Goal: Task Accomplishment & Management: Manage account settings

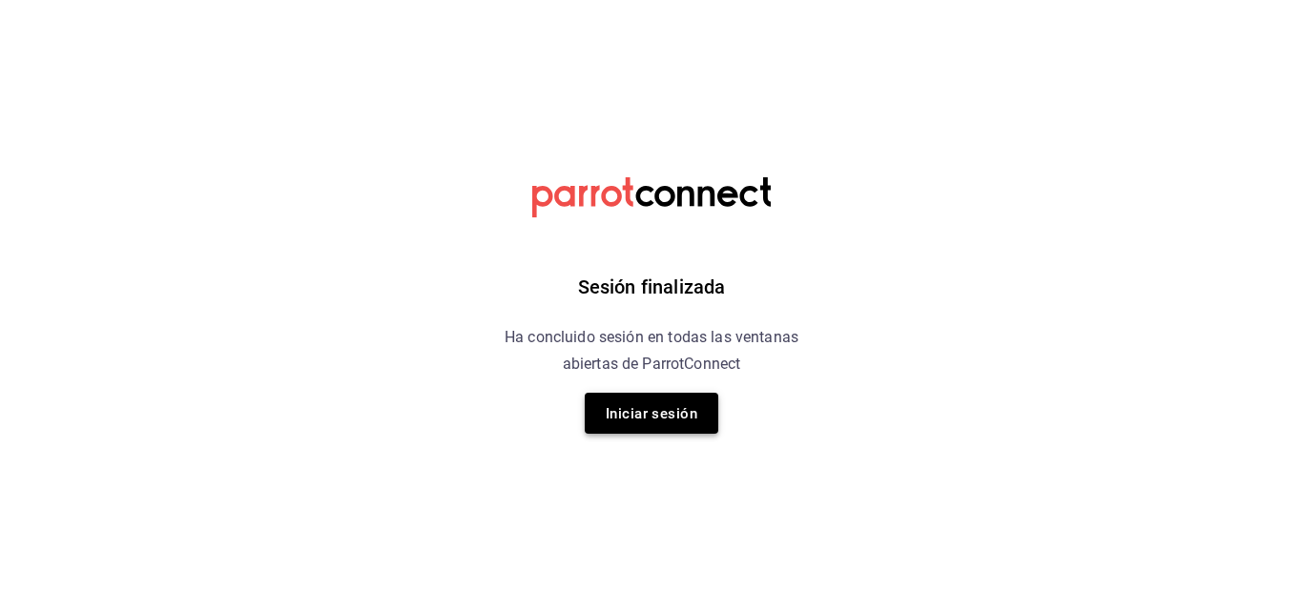
click at [661, 422] on font "Iniciar sesión" at bounding box center [652, 413] width 92 height 17
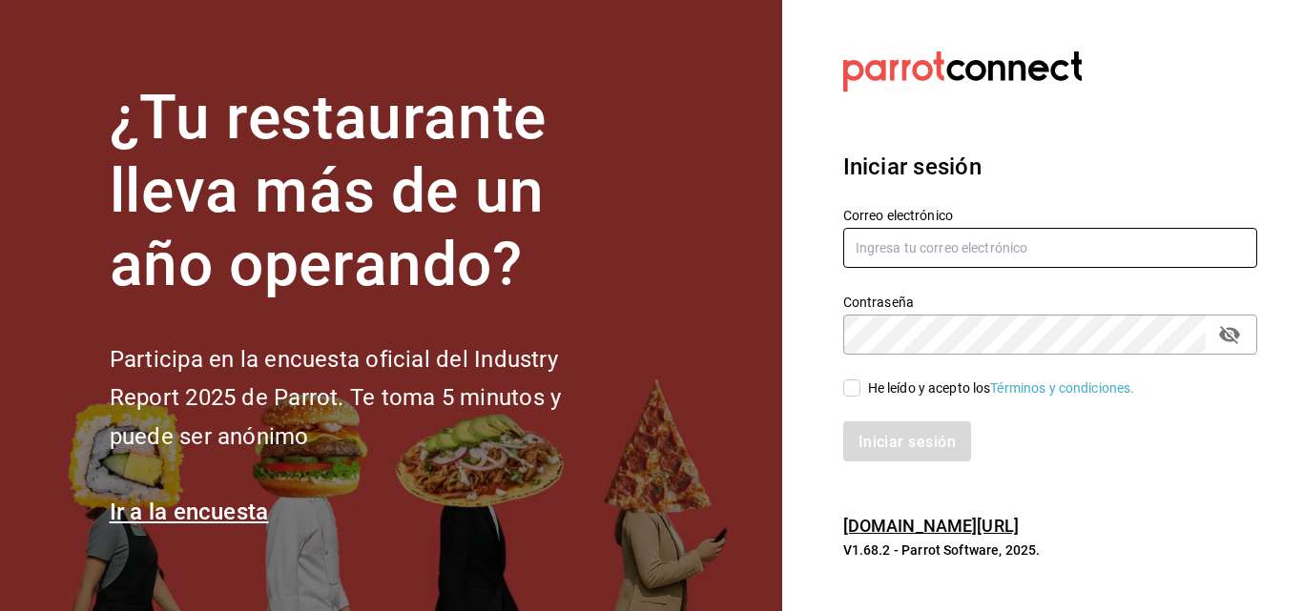
click at [927, 245] on input "text" at bounding box center [1050, 248] width 414 height 40
type input "irvmgm@gmail.com"
click at [853, 384] on input "He leído y acepto los Términos y condiciones." at bounding box center [851, 388] width 17 height 17
checkbox input "true"
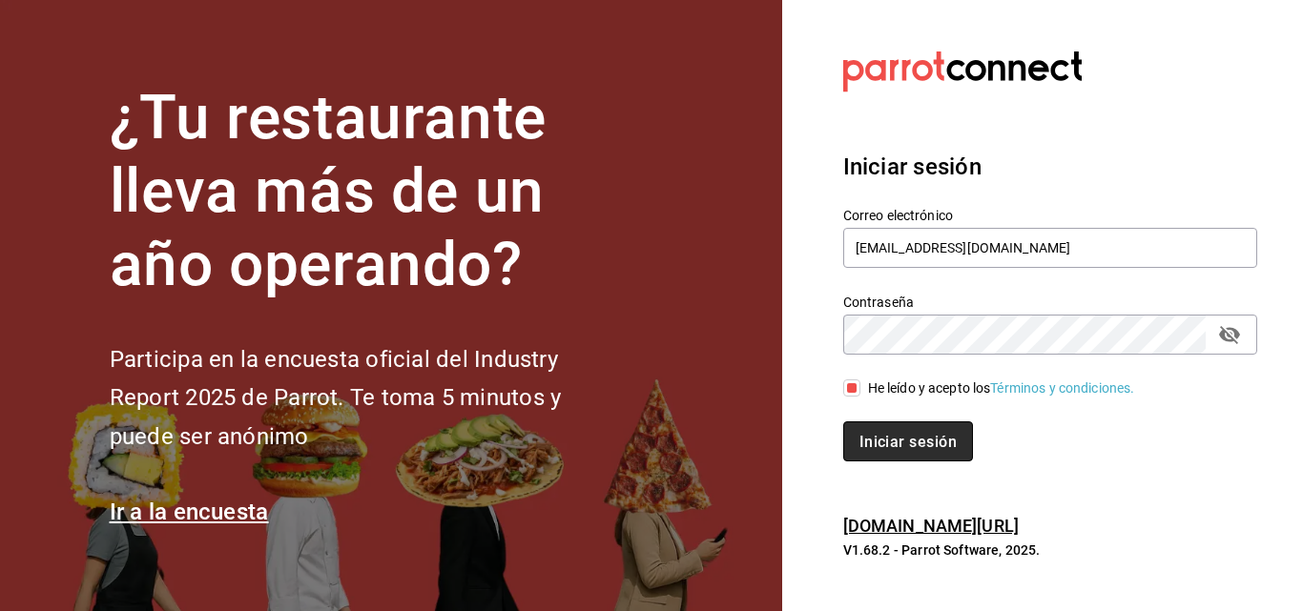
click at [899, 427] on button "Iniciar sesión" at bounding box center [908, 442] width 130 height 40
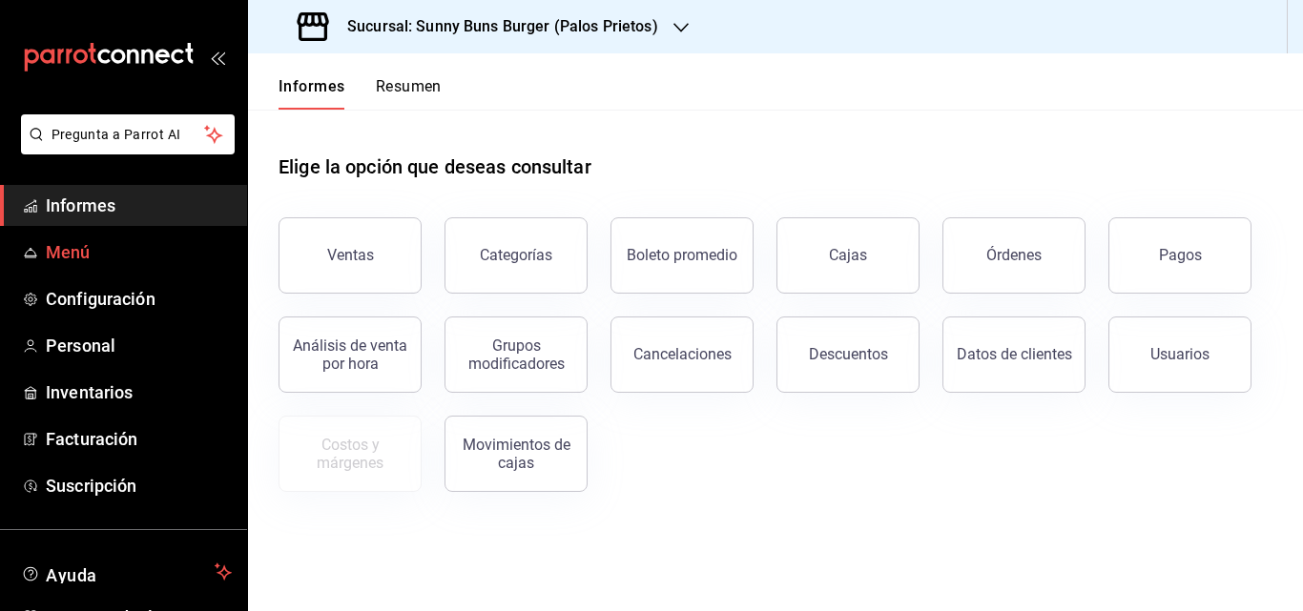
click at [62, 260] on font "Menú" at bounding box center [68, 252] width 45 height 20
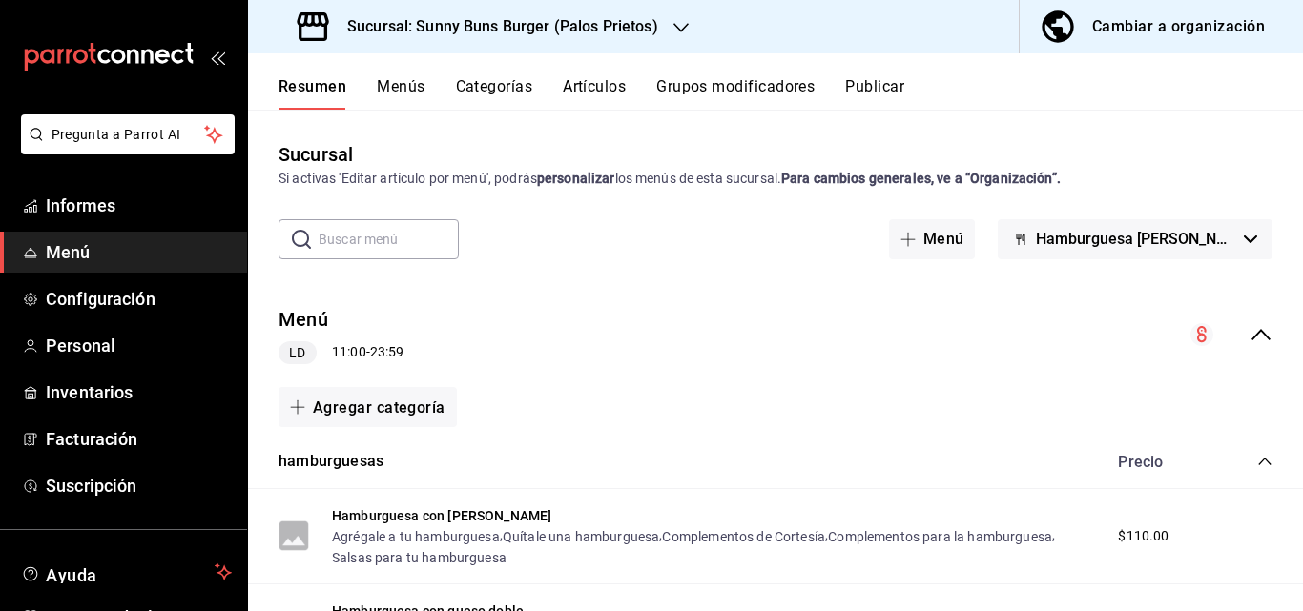
click at [489, 78] on font "Categorías" at bounding box center [494, 86] width 77 height 18
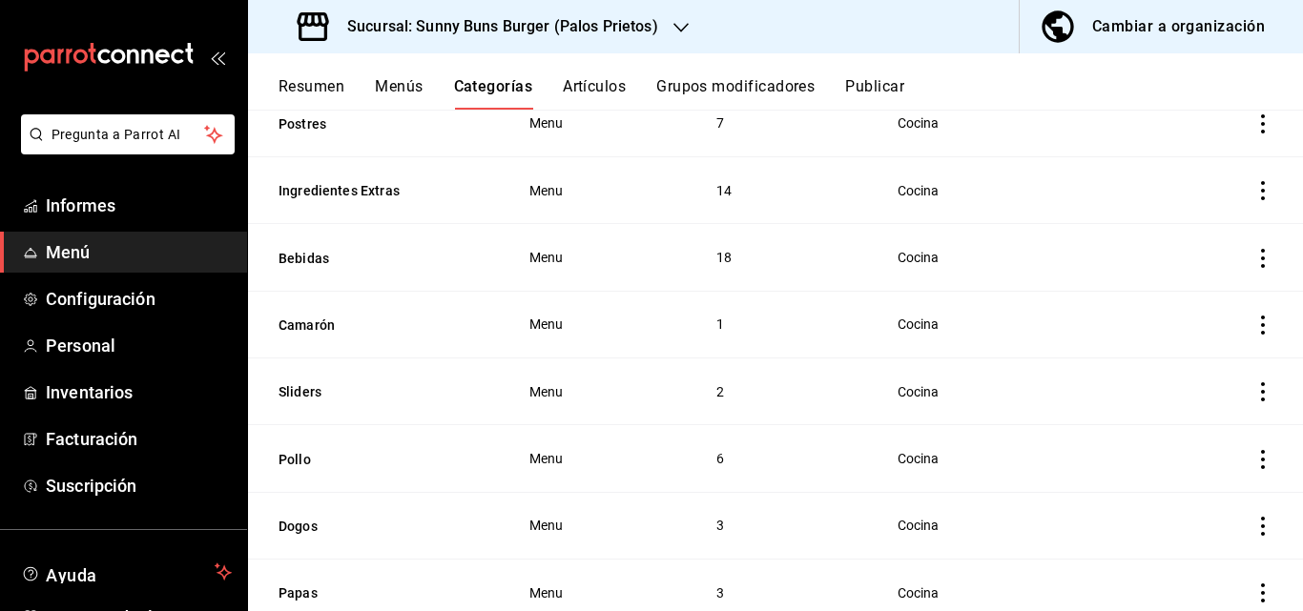
scroll to position [673, 0]
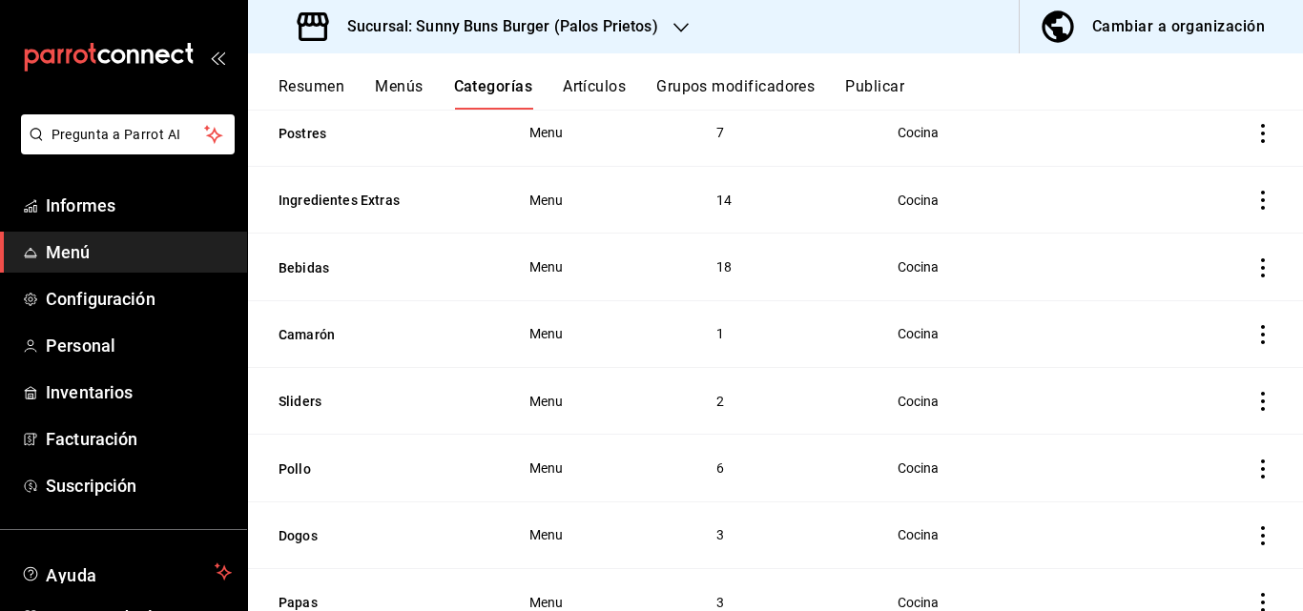
click at [1253, 330] on icon "actions" at bounding box center [1262, 334] width 19 height 19
click at [1197, 444] on font "Eliminar" at bounding box center [1191, 446] width 49 height 15
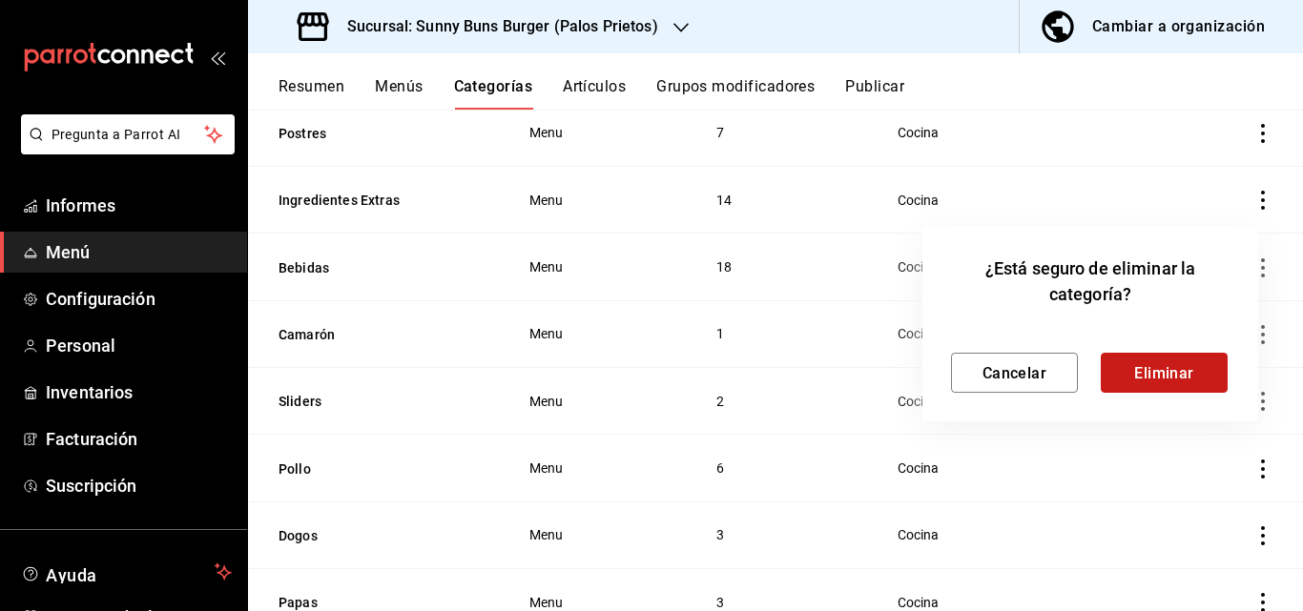
click at [1160, 382] on font "Eliminar" at bounding box center [1164, 372] width 60 height 18
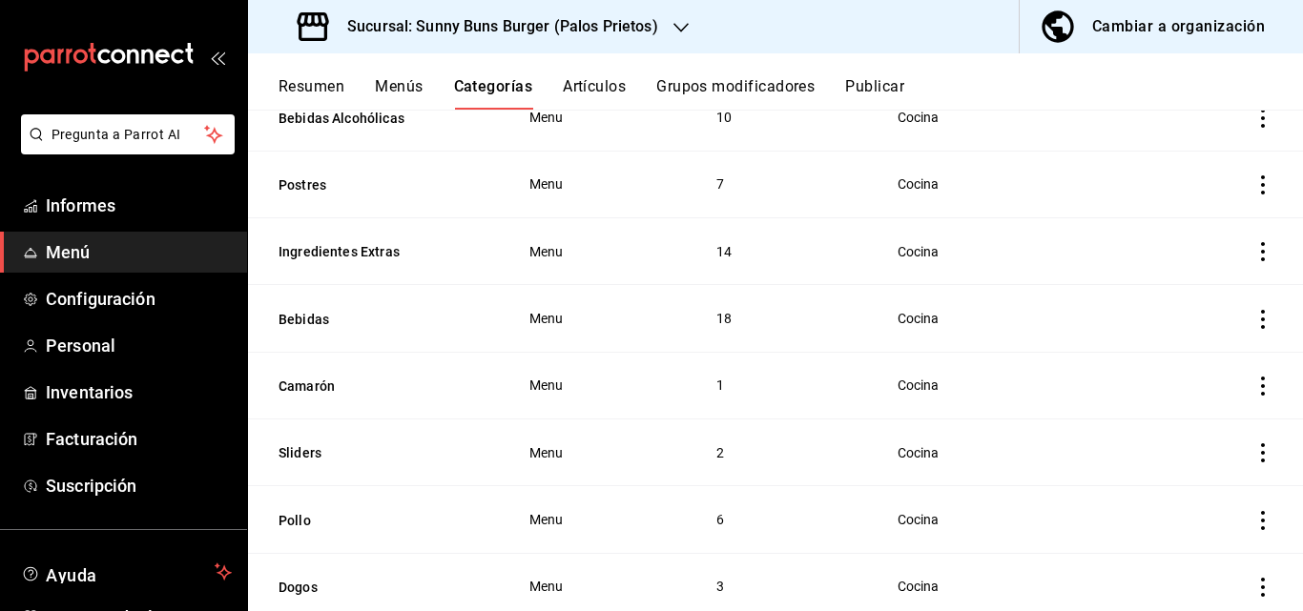
scroll to position [619, 0]
click at [292, 314] on button "Bebidas" at bounding box center [374, 321] width 191 height 19
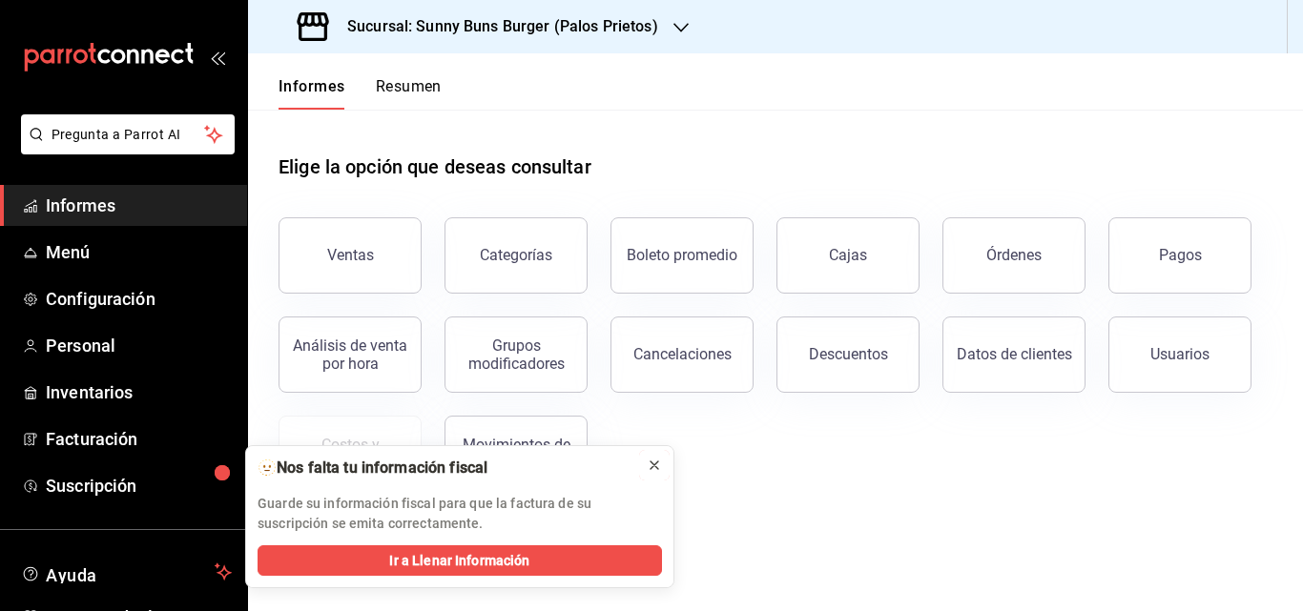
click at [653, 472] on icon at bounding box center [654, 465] width 15 height 15
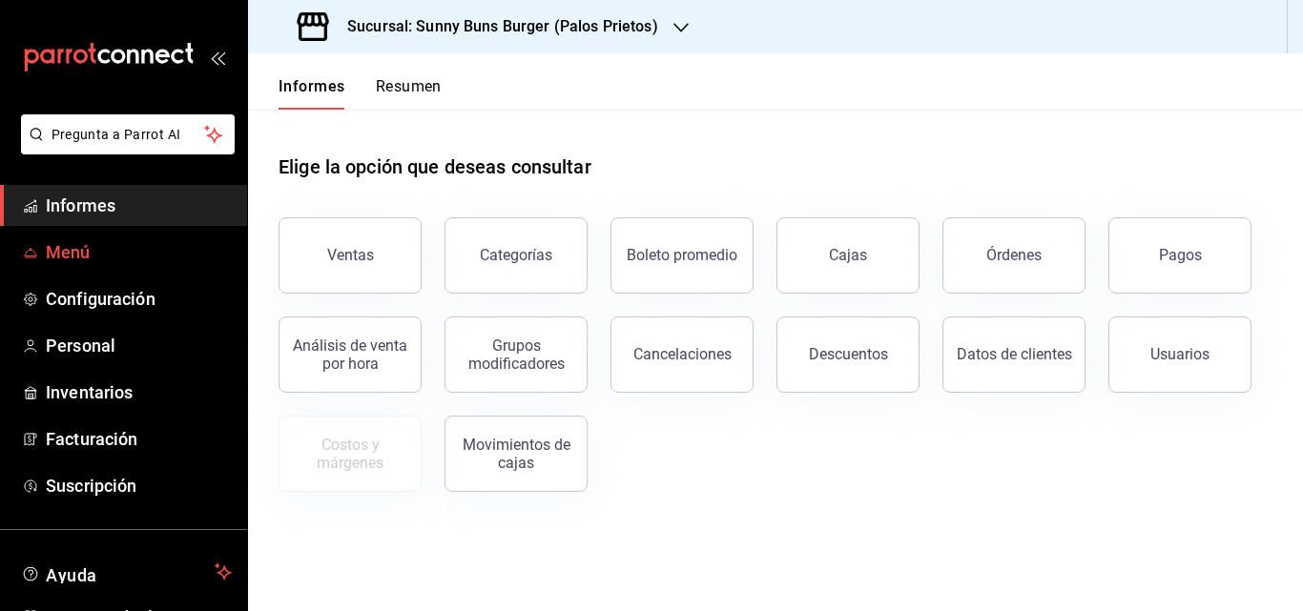
click at [116, 257] on span "Menú" at bounding box center [139, 252] width 186 height 26
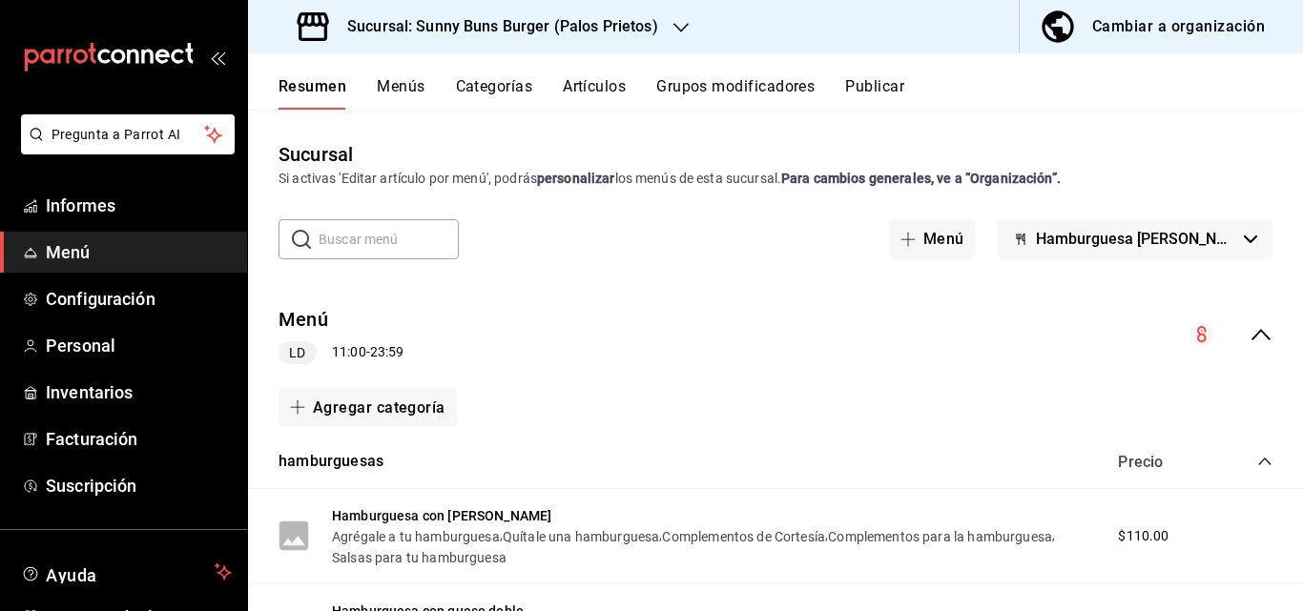
click at [594, 96] on button "Artículos" at bounding box center [594, 92] width 63 height 33
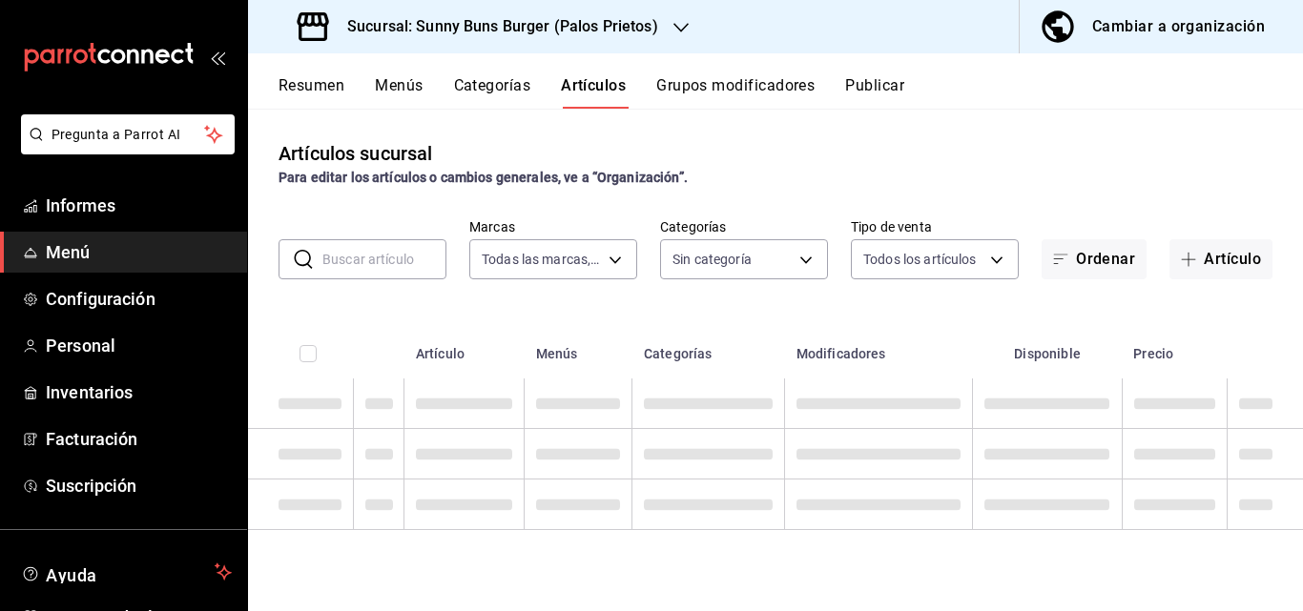
type input "fe127ecd-4136-49ad-b03d-d4f8198345dd"
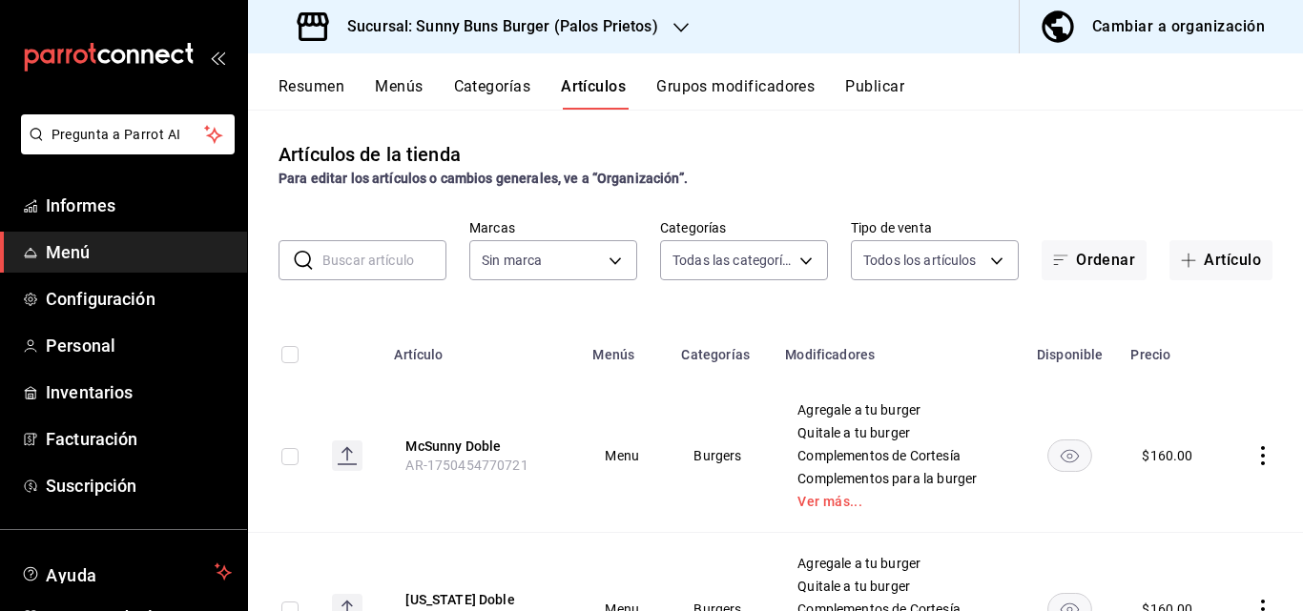
type input "b3e4e496-836f-4d72-b7c5-7f99b102f06a,75503ac3-e4e4-406f-87fa-0df76dca7b54,2fec5…"
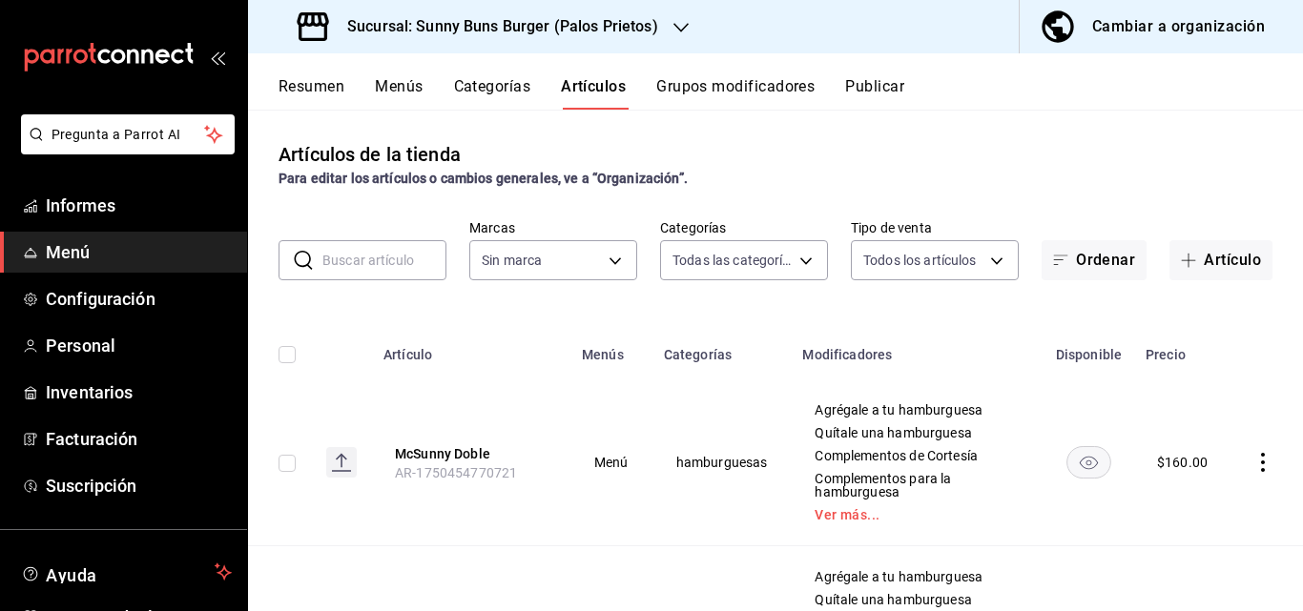
click at [382, 96] on button "Menús" at bounding box center [399, 92] width 48 height 33
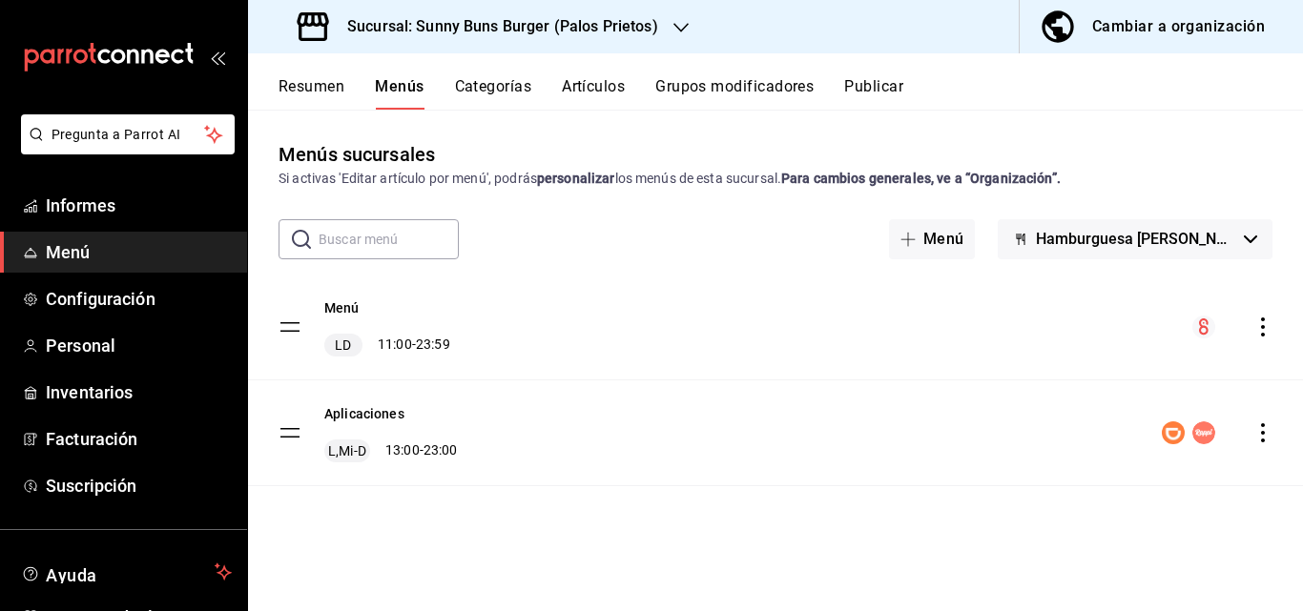
click at [516, 96] on button "Categorías" at bounding box center [493, 92] width 77 height 33
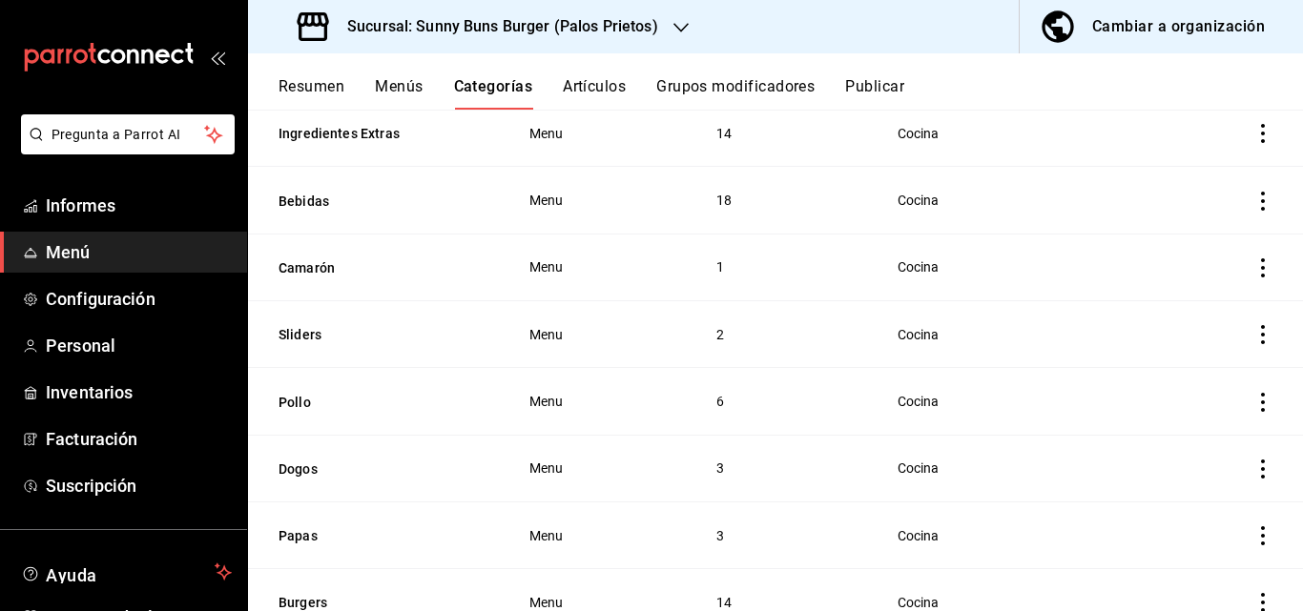
scroll to position [729, 0]
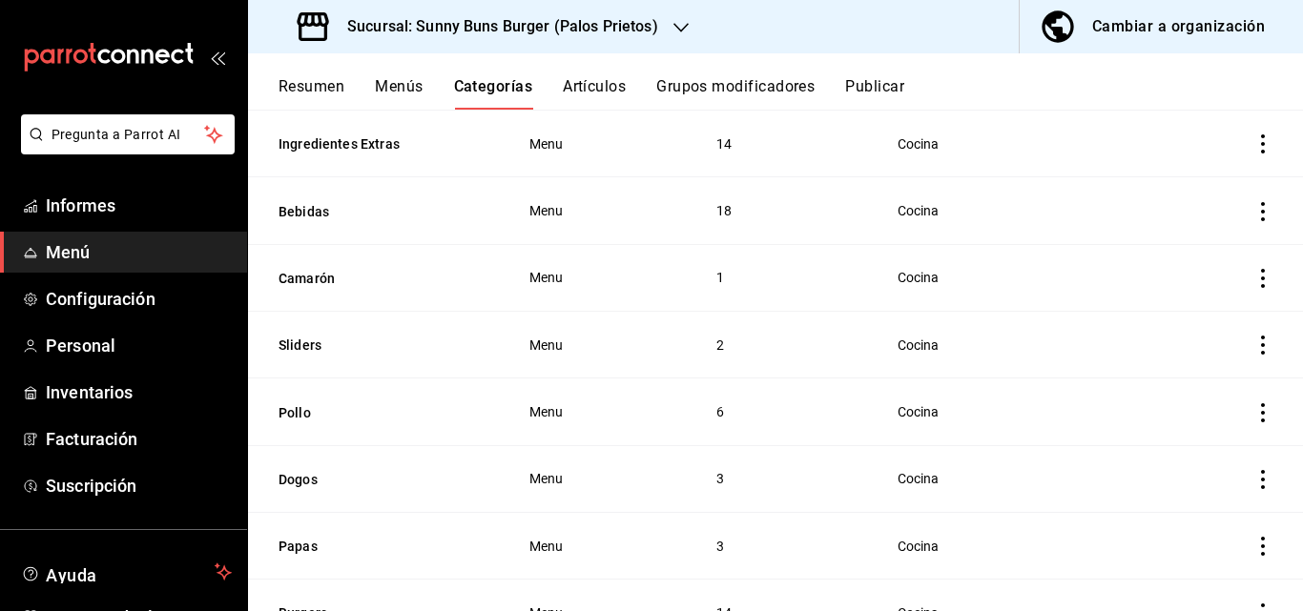
click at [1253, 276] on icon "actions" at bounding box center [1262, 278] width 19 height 19
click at [1200, 402] on li "Eliminar" at bounding box center [1174, 390] width 114 height 39
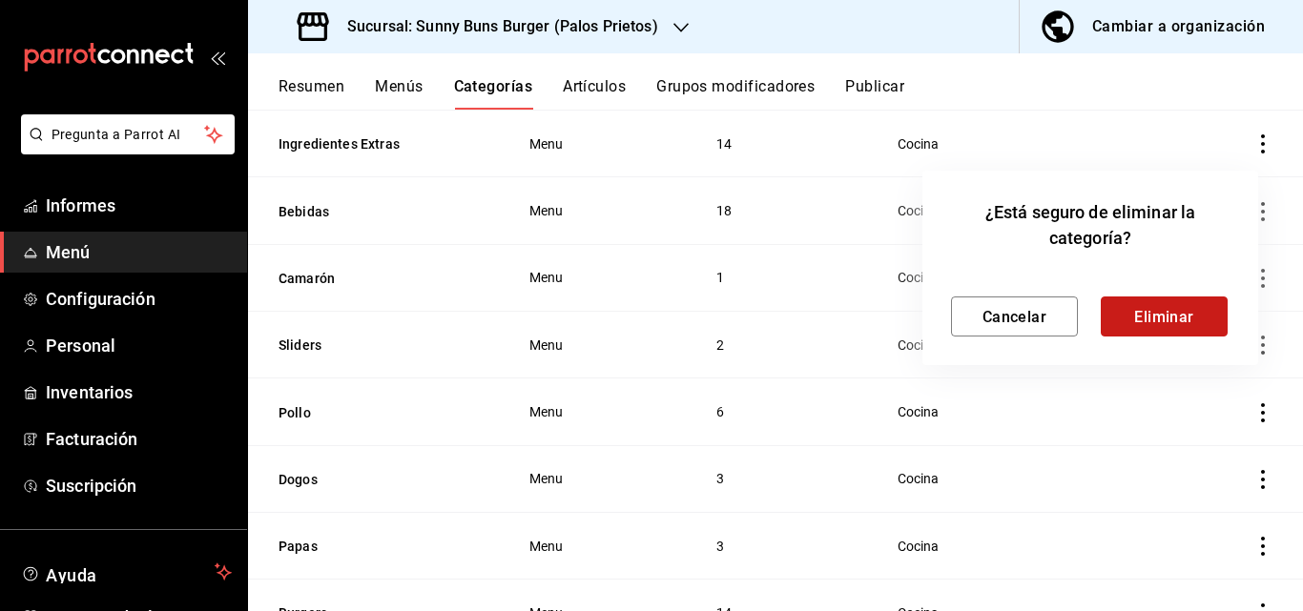
click at [1155, 311] on font "Eliminar" at bounding box center [1164, 316] width 60 height 18
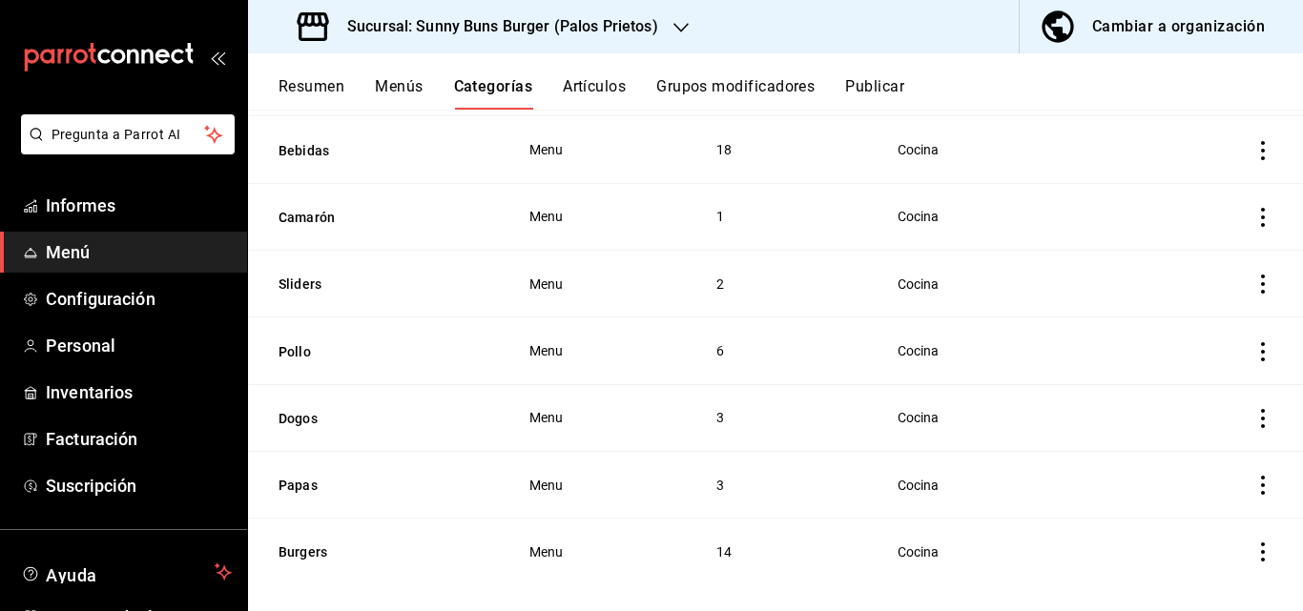
scroll to position [795, 0]
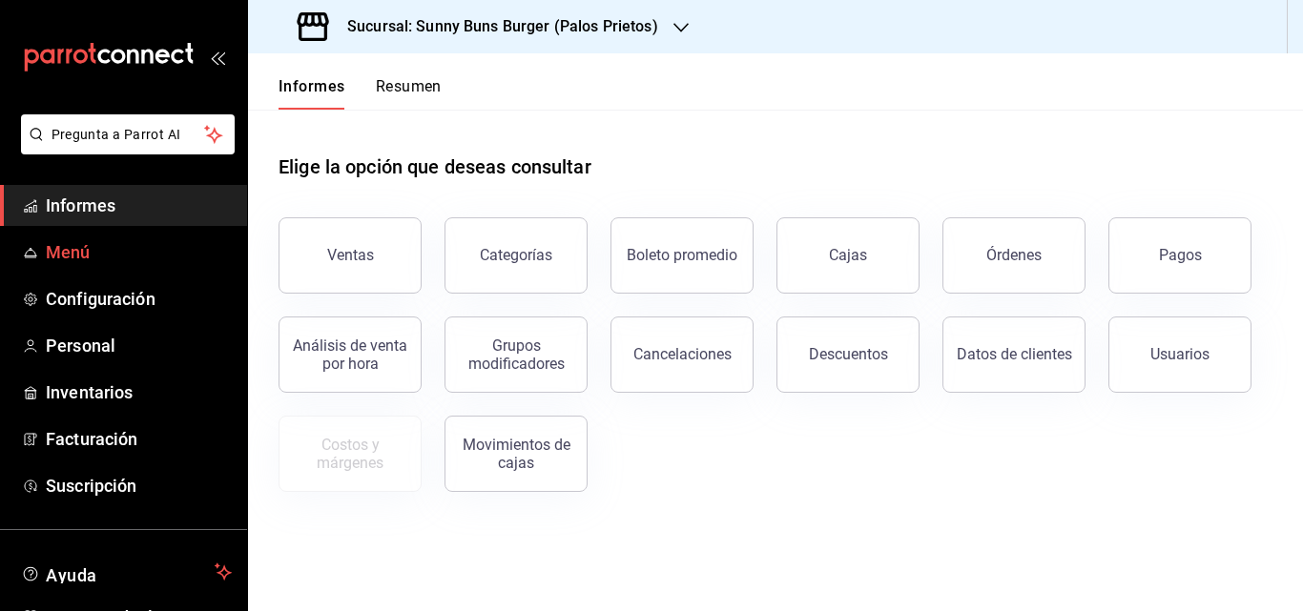
click at [59, 252] on font "Menú" at bounding box center [68, 252] width 45 height 20
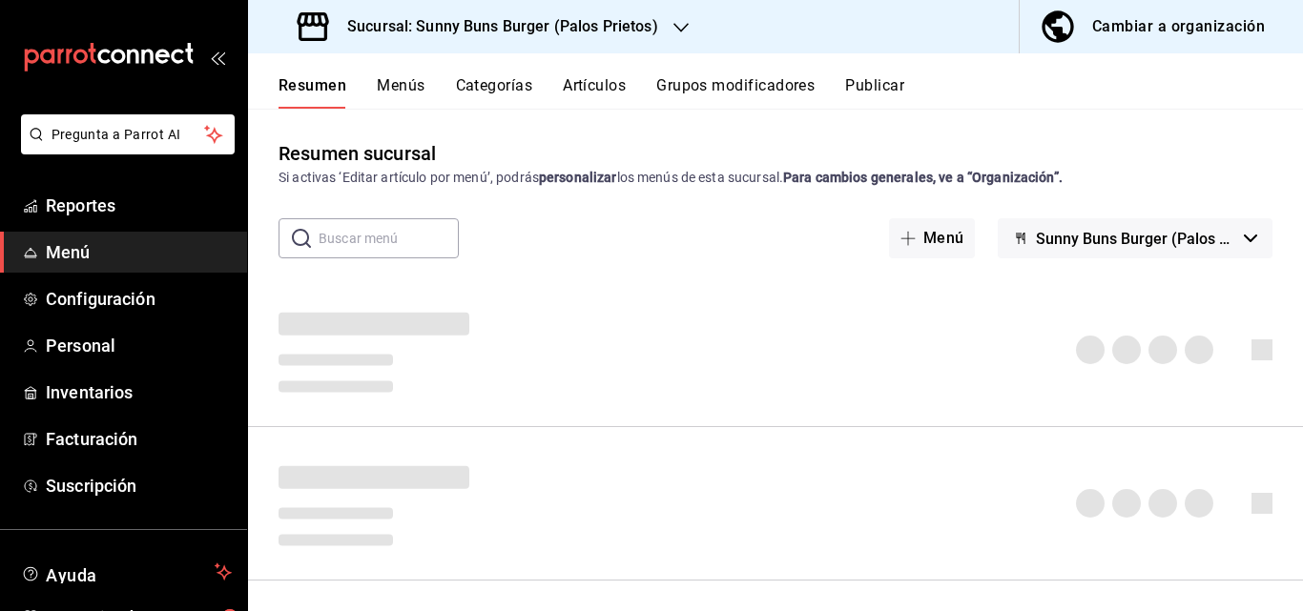
click at [92, 248] on span "Menú" at bounding box center [139, 252] width 186 height 26
click at [500, 88] on button "Categorías" at bounding box center [494, 92] width 77 height 32
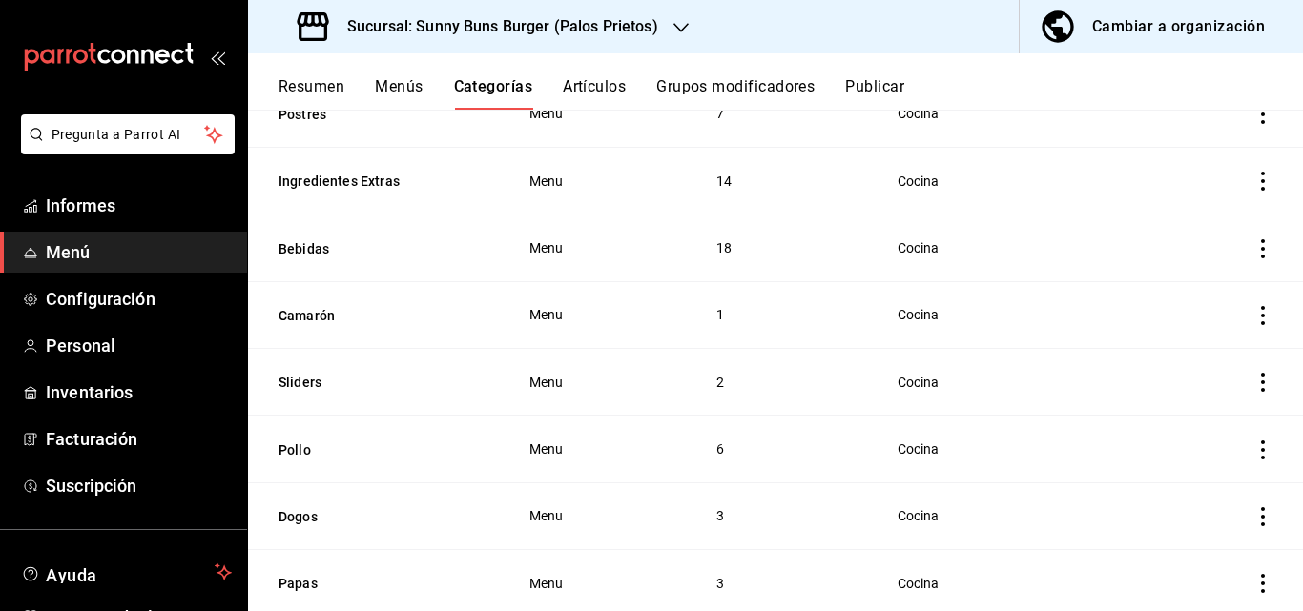
scroll to position [689, 0]
click at [675, 30] on icon "button" at bounding box center [680, 27] width 15 height 15
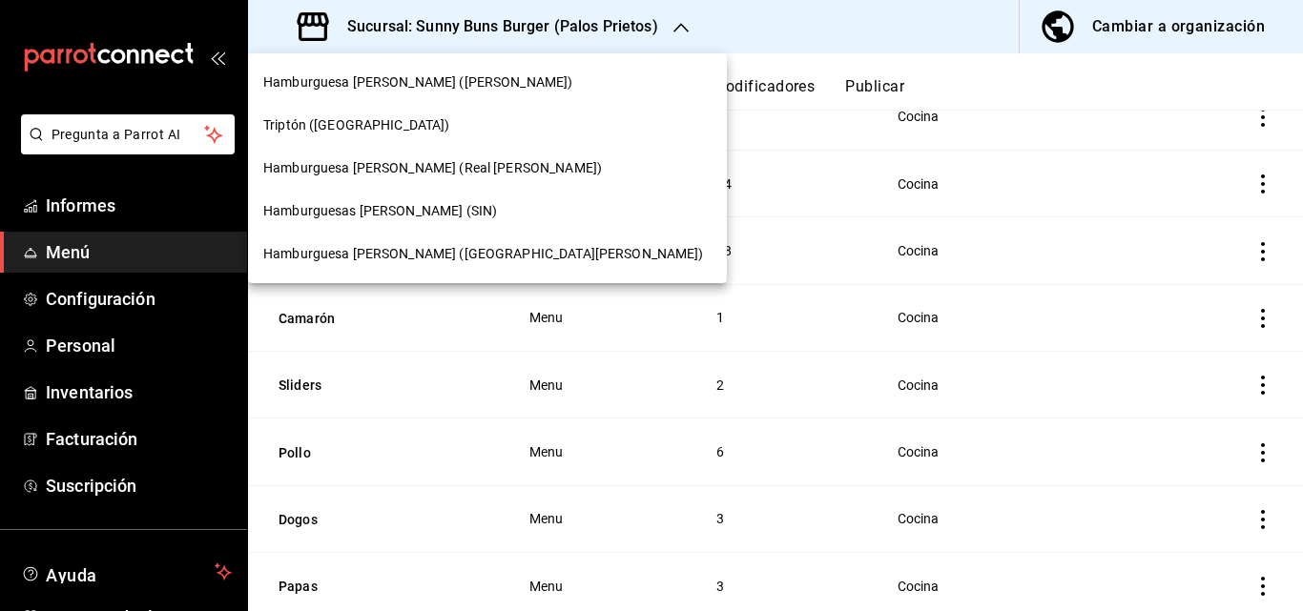
click at [387, 176] on font "Hamburguesa [PERSON_NAME] (Real [PERSON_NAME])" at bounding box center [432, 167] width 339 height 15
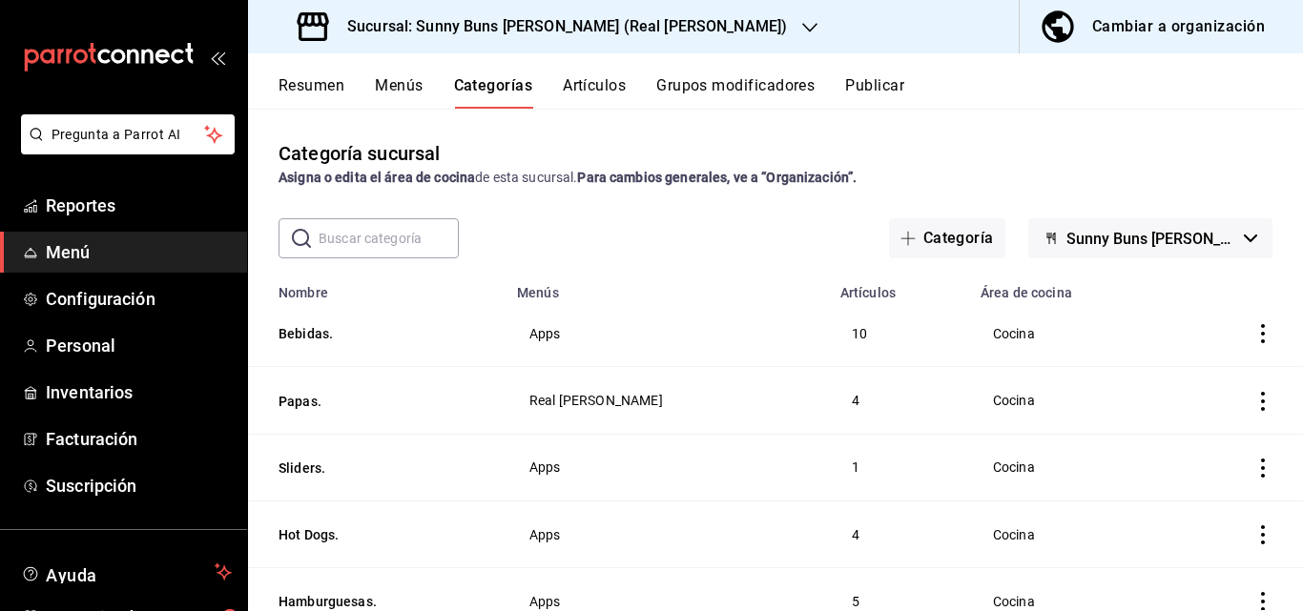
click at [1219, 115] on div "Categoría sucursal Asigna o edita el área de cocina de esta sucursal. Para camb…" at bounding box center [775, 360] width 1055 height 502
click at [1155, 27] on div "Cambiar a organización" at bounding box center [1178, 26] width 173 height 27
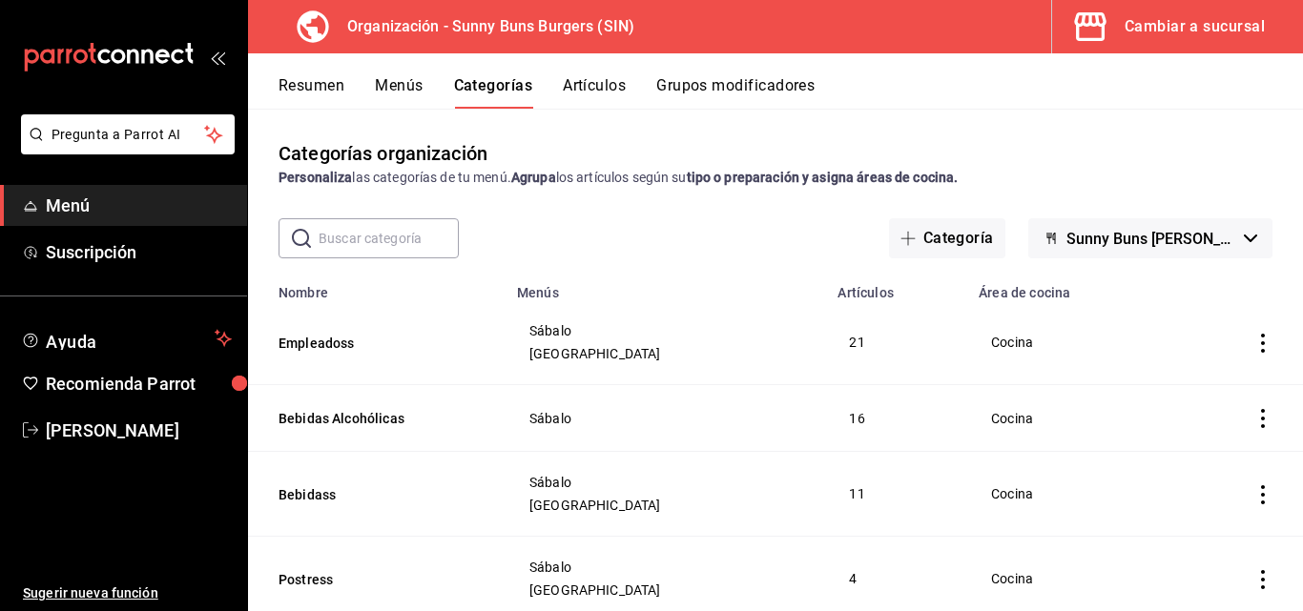
click at [103, 177] on li "Pregunta a Parrot AI" at bounding box center [124, 149] width 232 height 71
click at [88, 202] on span "Menú" at bounding box center [139, 206] width 186 height 26
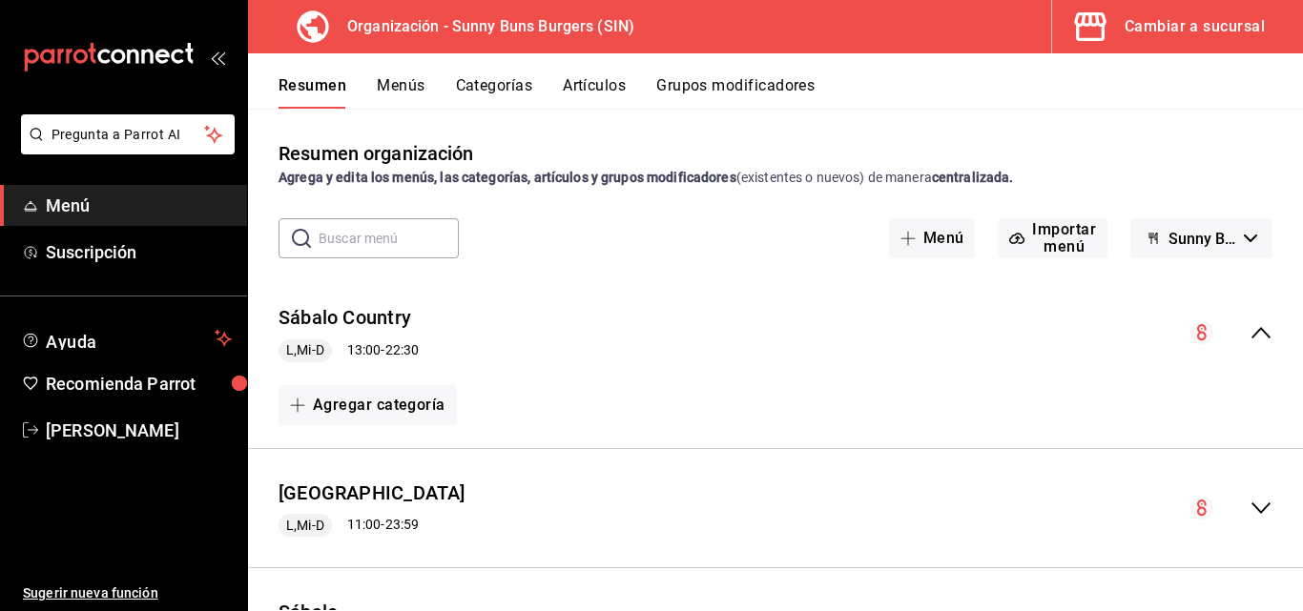
click at [1183, 21] on div "Cambiar a sucursal" at bounding box center [1195, 26] width 140 height 27
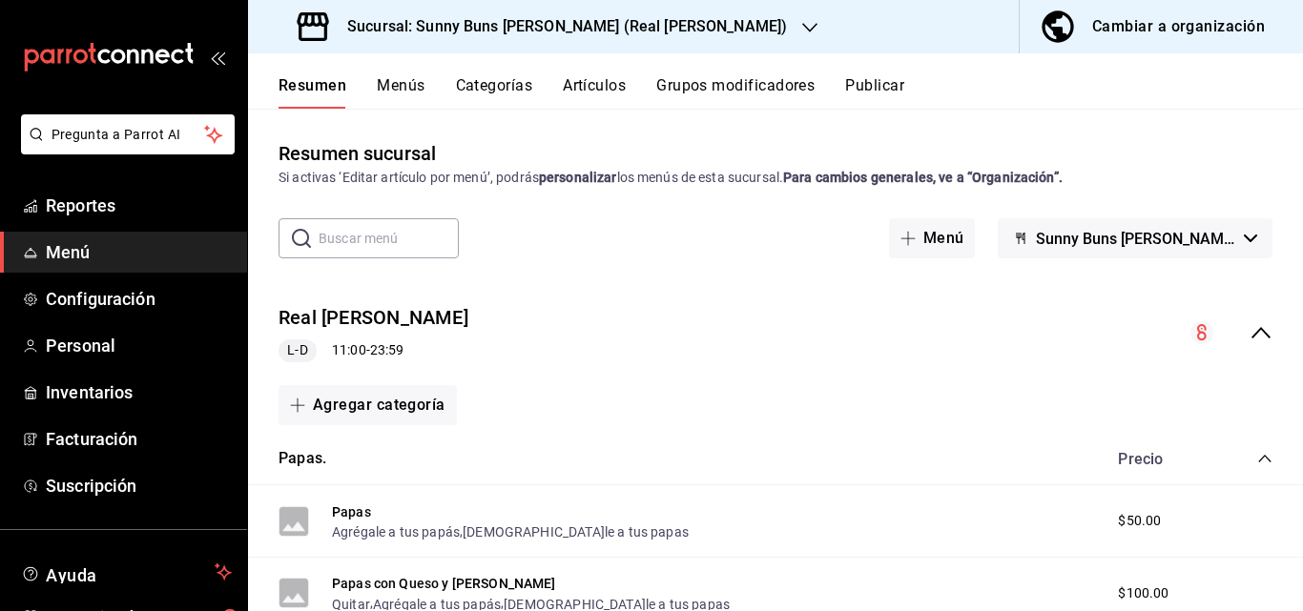
click at [515, 77] on button "Categorías" at bounding box center [494, 92] width 77 height 32
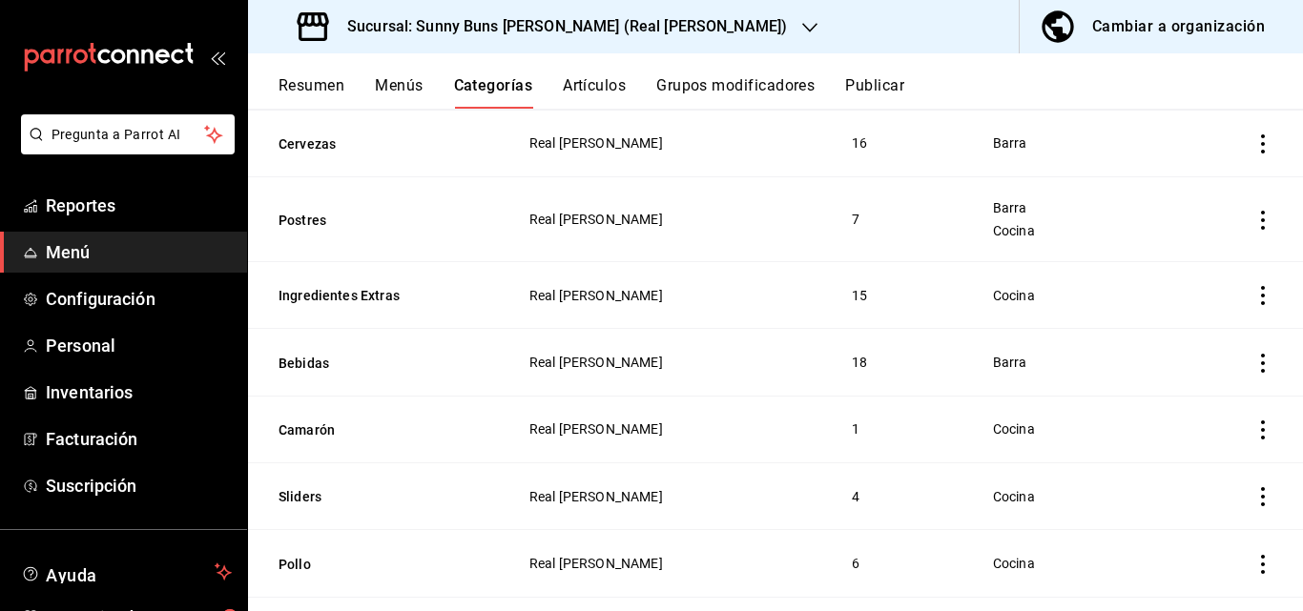
scroll to position [593, 0]
click at [1261, 426] on icon "actions" at bounding box center [1263, 429] width 4 height 19
click at [1181, 545] on span "Eliminar" at bounding box center [1191, 542] width 49 height 15
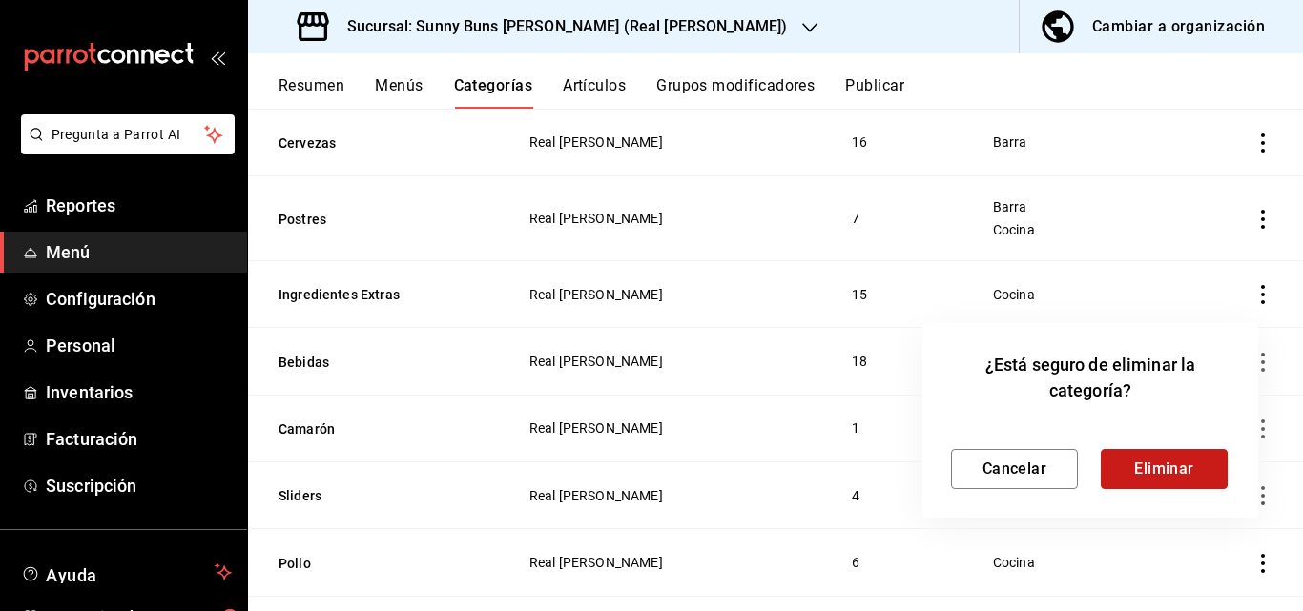
click at [1161, 458] on button "Eliminar" at bounding box center [1164, 469] width 127 height 40
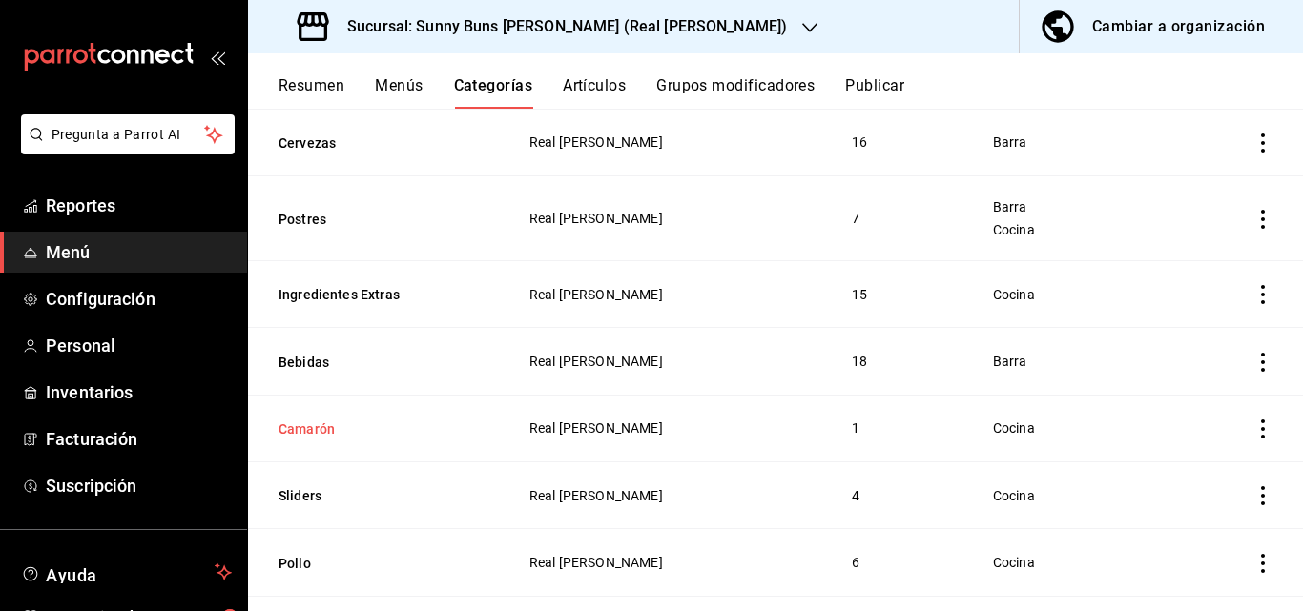
click at [319, 420] on button "Camarón" at bounding box center [374, 429] width 191 height 19
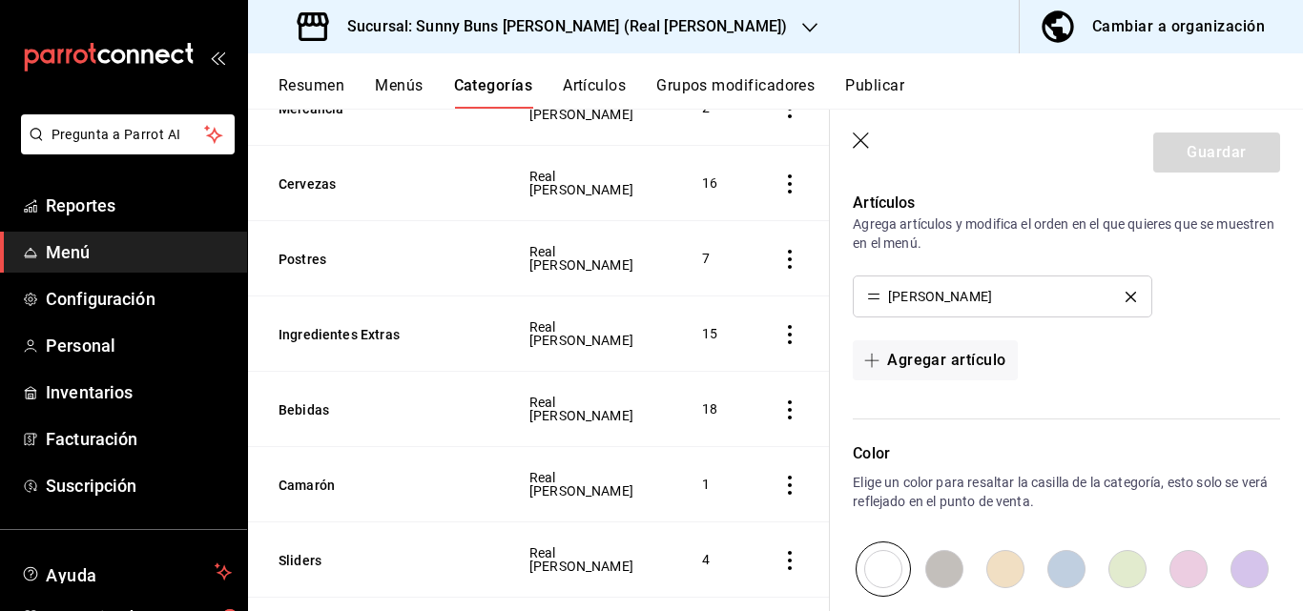
scroll to position [525, 0]
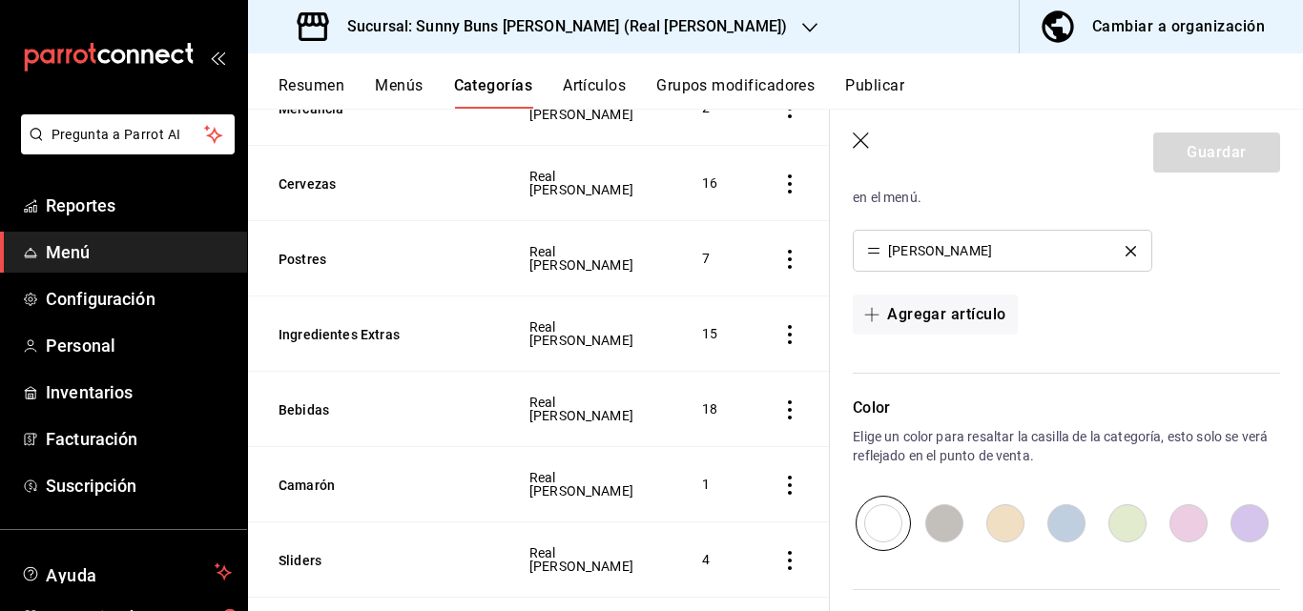
click at [1126, 249] on icon "delete" at bounding box center [1131, 251] width 10 height 10
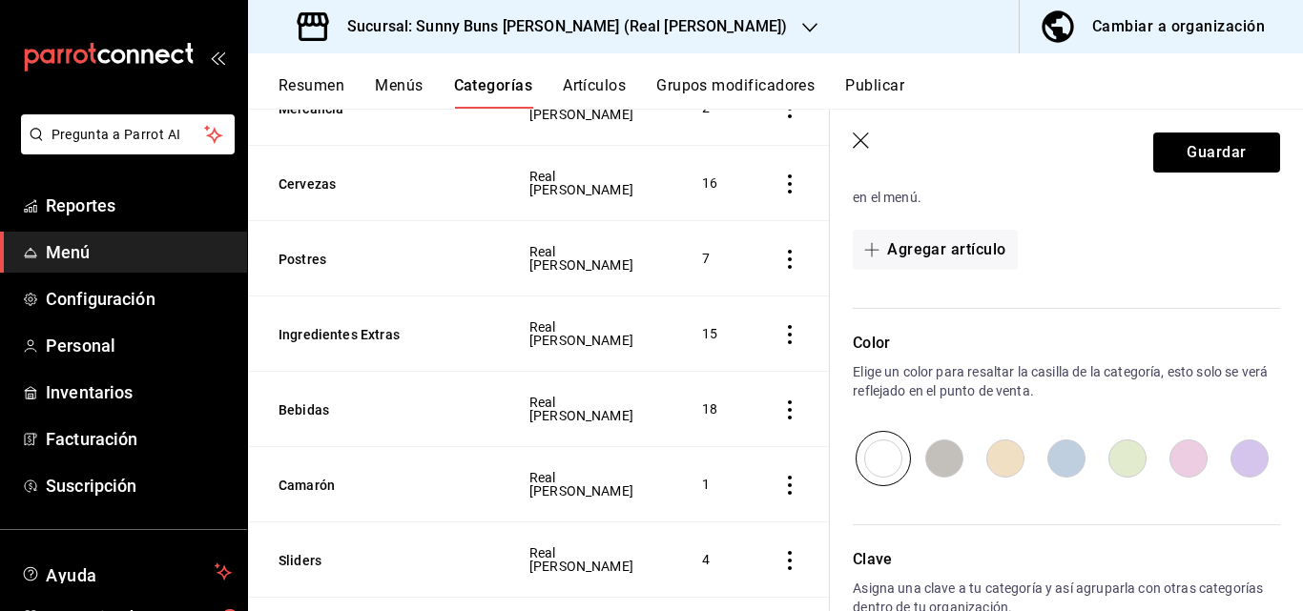
scroll to position [0, 0]
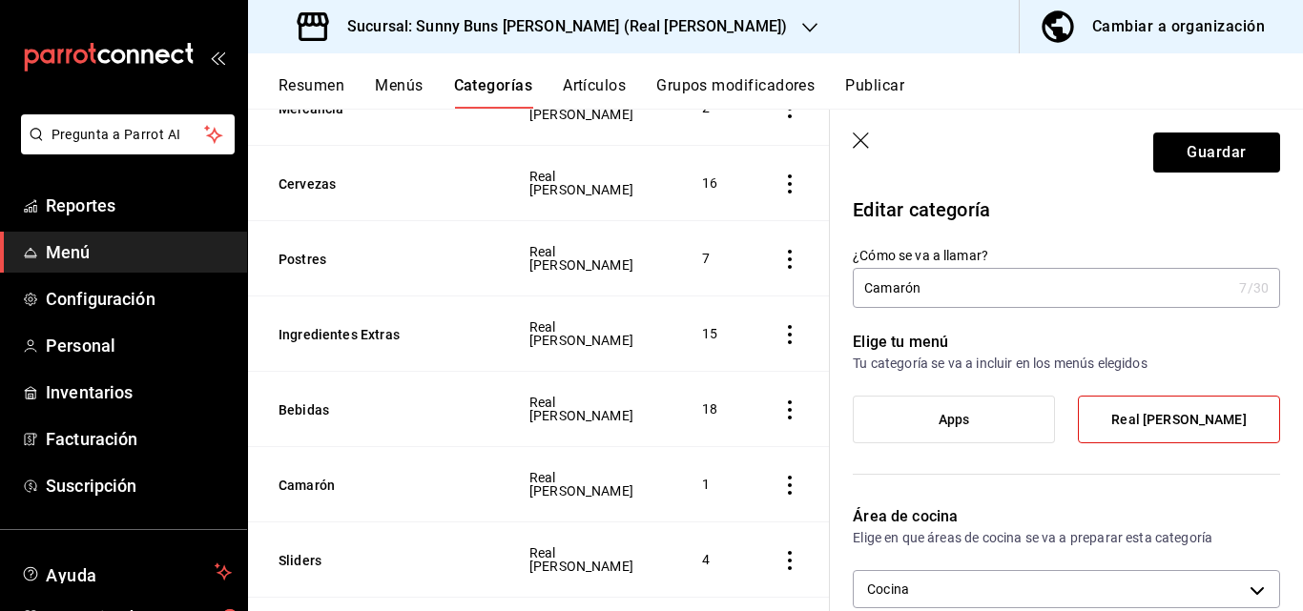
click at [1196, 176] on header "Guardar" at bounding box center [1066, 149] width 473 height 78
click at [1197, 174] on header "Guardar" at bounding box center [1066, 149] width 473 height 78
click at [1197, 161] on button "Guardar" at bounding box center [1216, 153] width 127 height 40
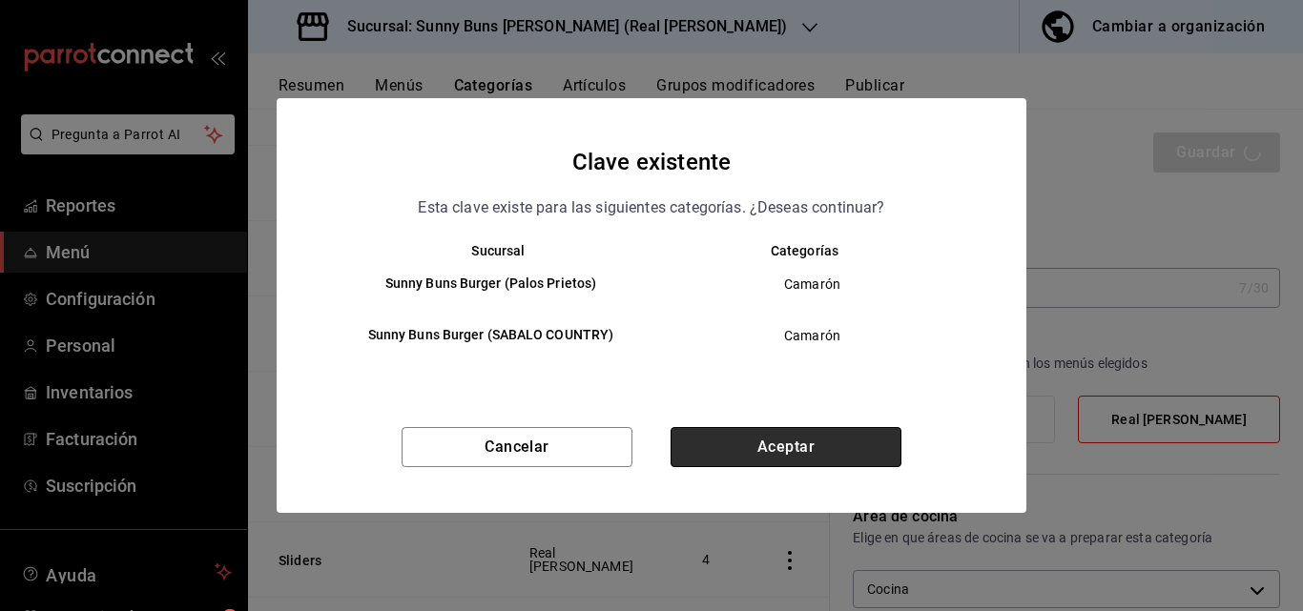
click at [800, 444] on button "Aceptar" at bounding box center [786, 447] width 231 height 40
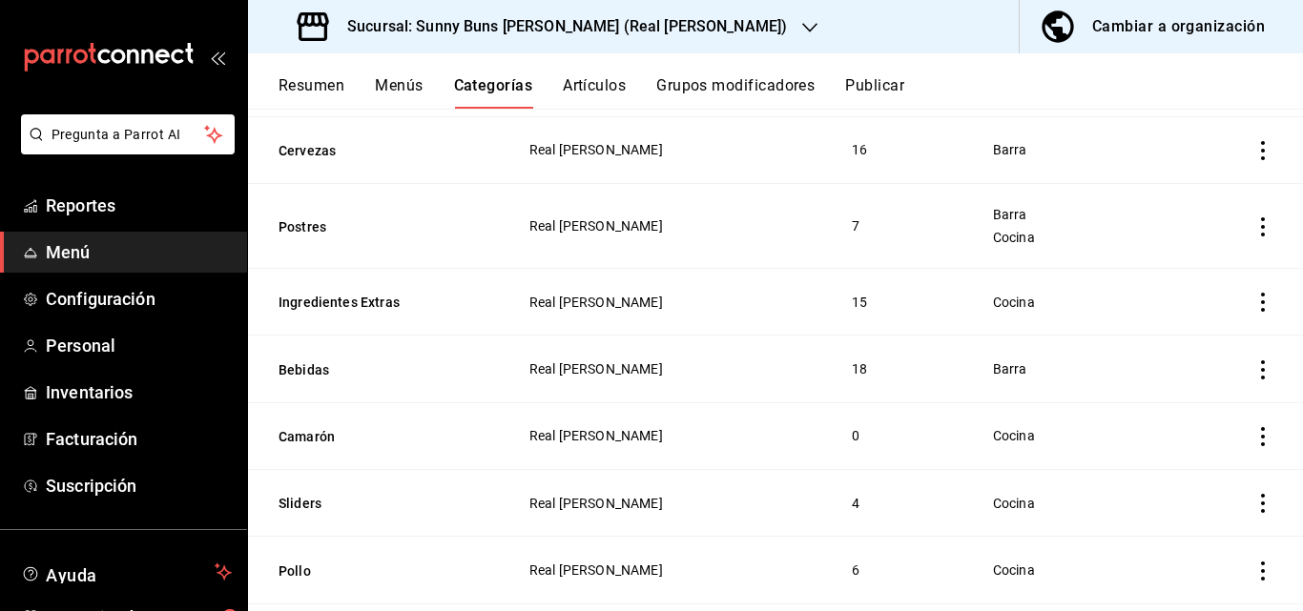
scroll to position [587, 0]
click at [1253, 434] on icon "actions" at bounding box center [1262, 435] width 19 height 19
click at [1189, 546] on span "Eliminar" at bounding box center [1191, 549] width 49 height 15
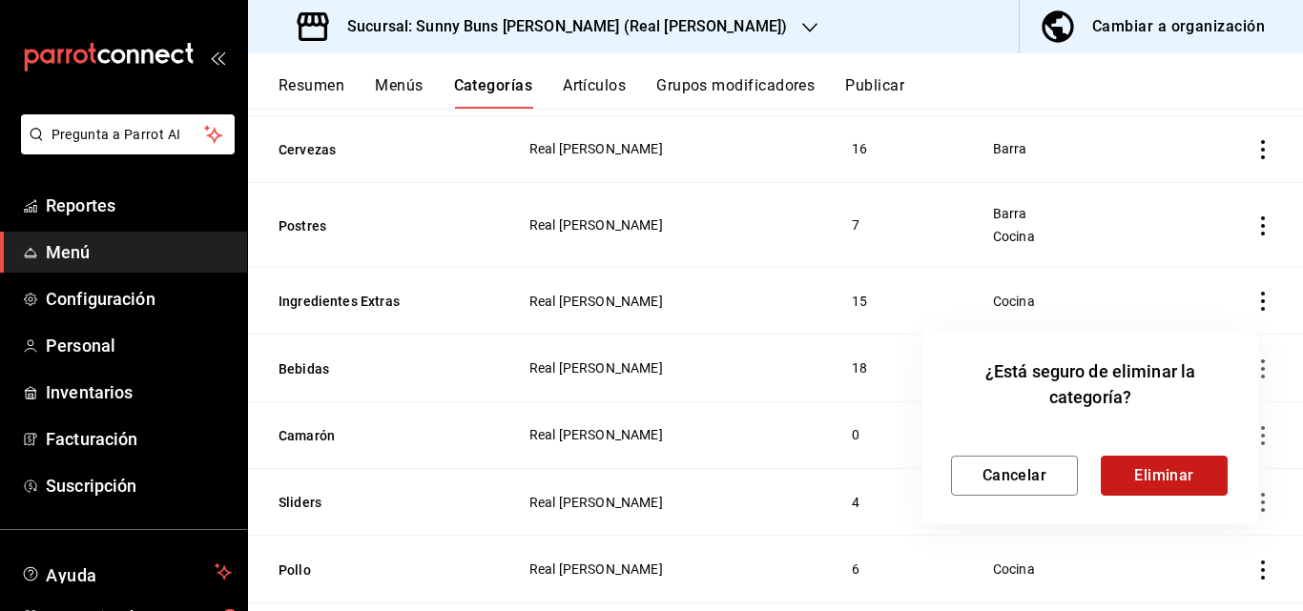
click at [1188, 480] on button "Eliminar" at bounding box center [1164, 476] width 127 height 40
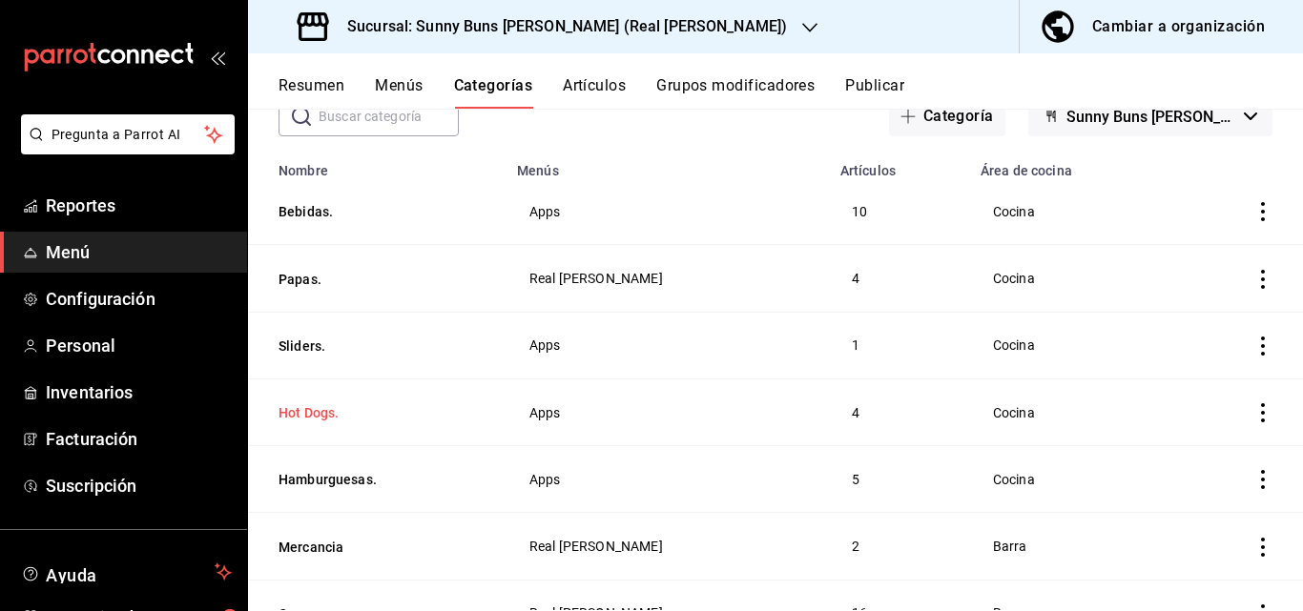
scroll to position [123, 0]
click at [1261, 276] on icon "actions" at bounding box center [1263, 278] width 4 height 19
click at [1193, 316] on span "Editar" at bounding box center [1192, 322] width 50 height 20
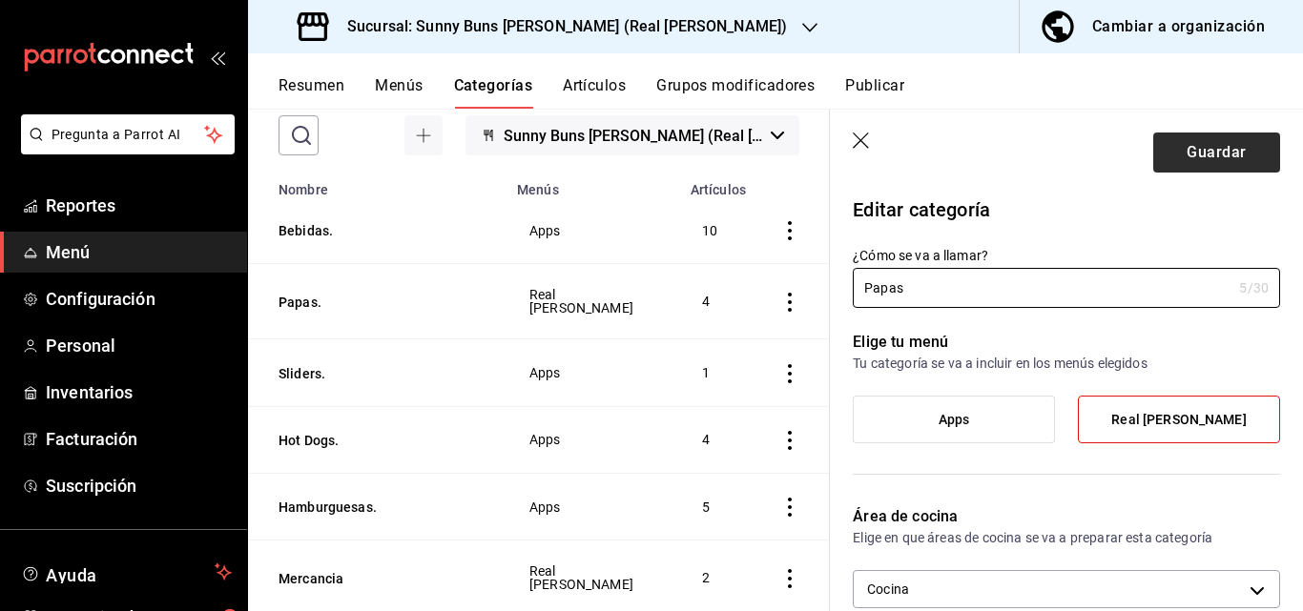
type input "Papas"
click at [1231, 154] on button "Guardar" at bounding box center [1216, 153] width 127 height 40
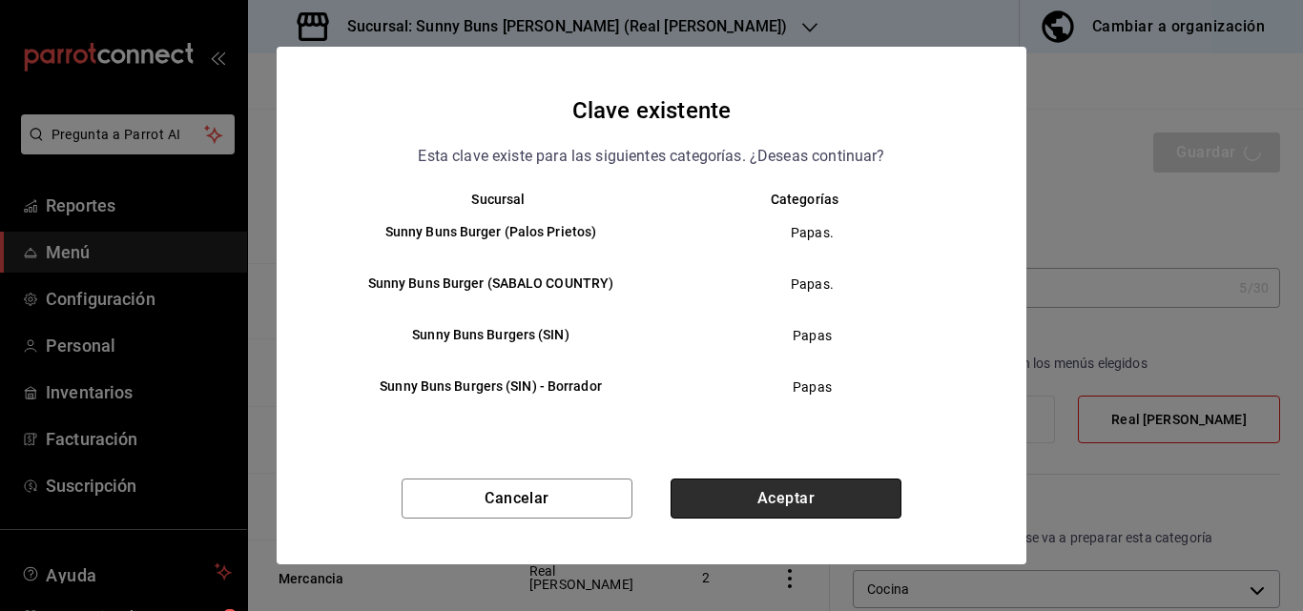
click at [772, 501] on button "Aceptar" at bounding box center [786, 499] width 231 height 40
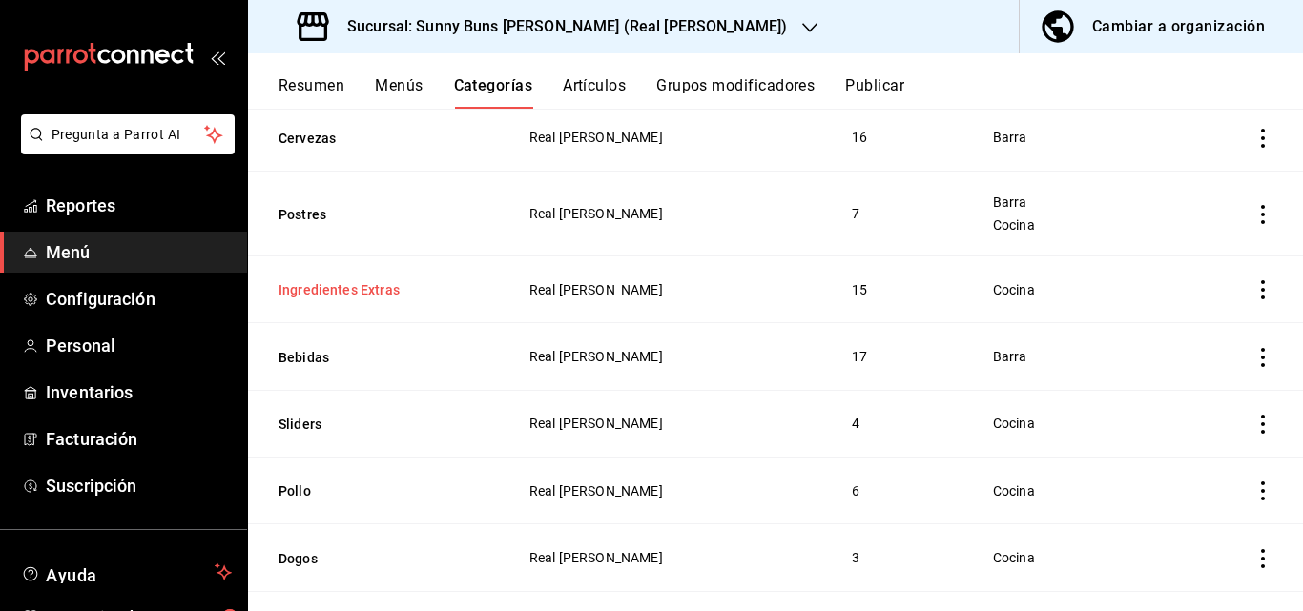
scroll to position [680, 0]
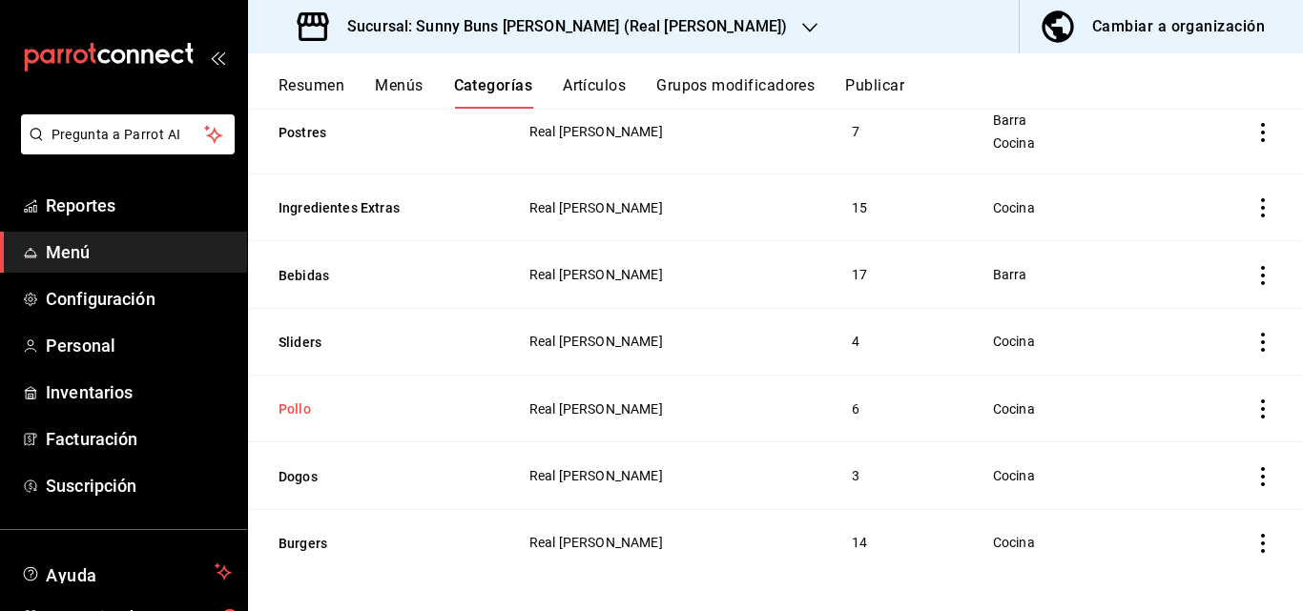
click at [292, 409] on button "Pollo" at bounding box center [374, 409] width 191 height 19
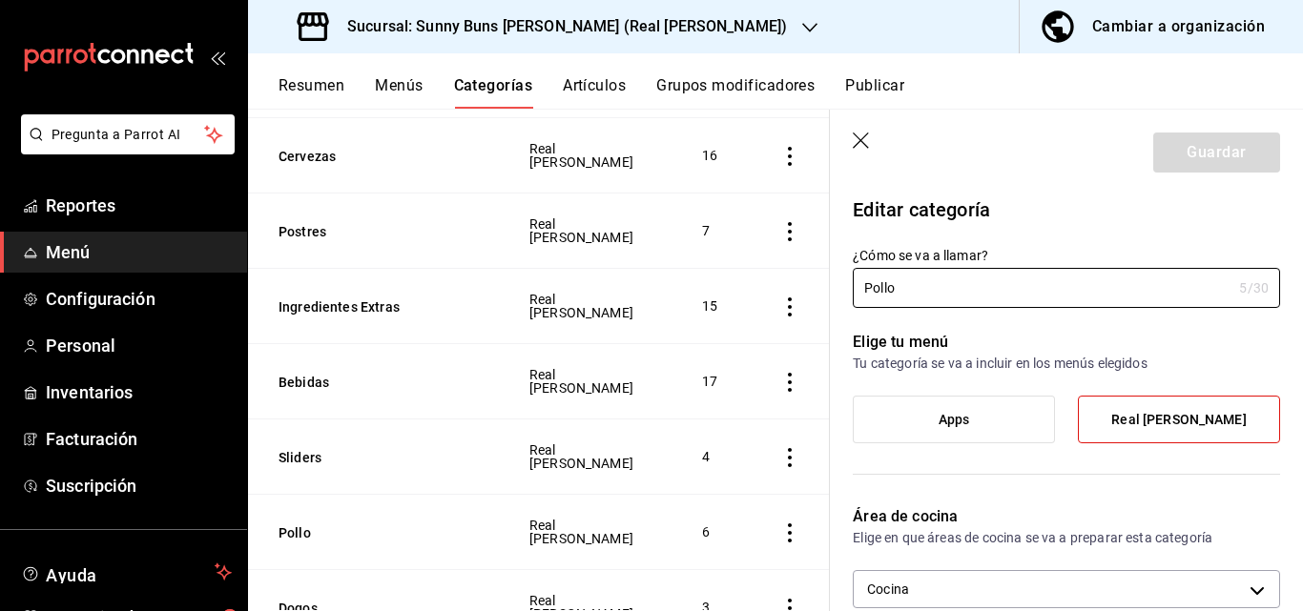
scroll to position [620, 0]
click at [316, 374] on button "Bebidas" at bounding box center [374, 383] width 191 height 19
type input "af108c26-d4c3-4363-a5de-68e08d505a69"
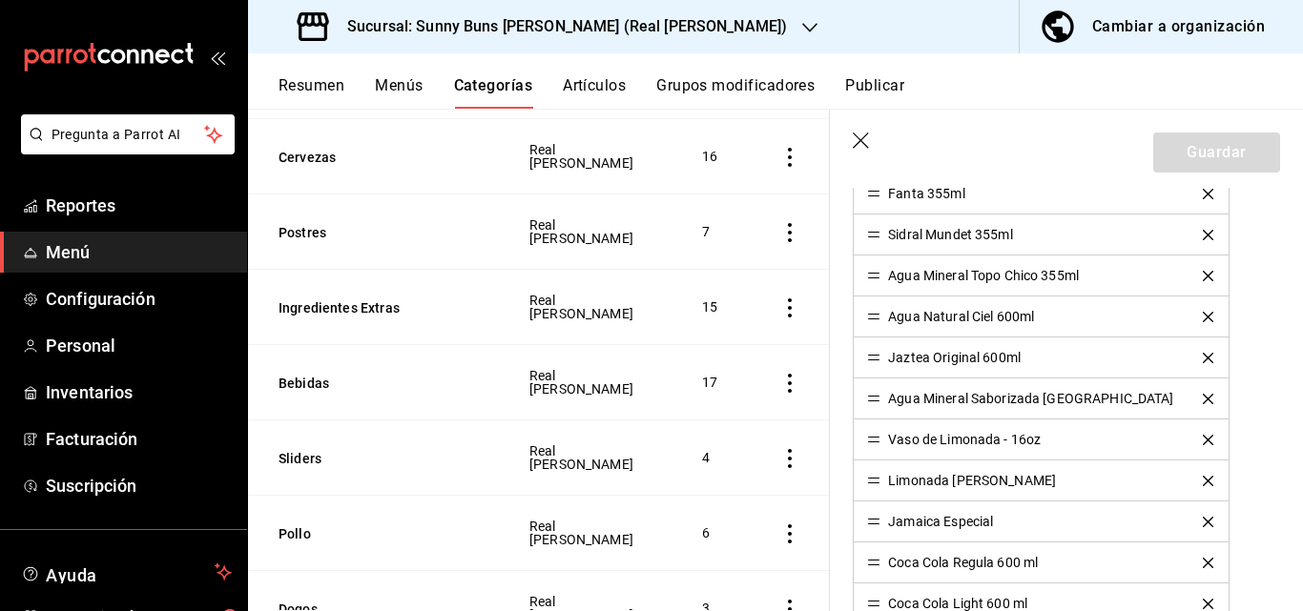
scroll to position [797, 0]
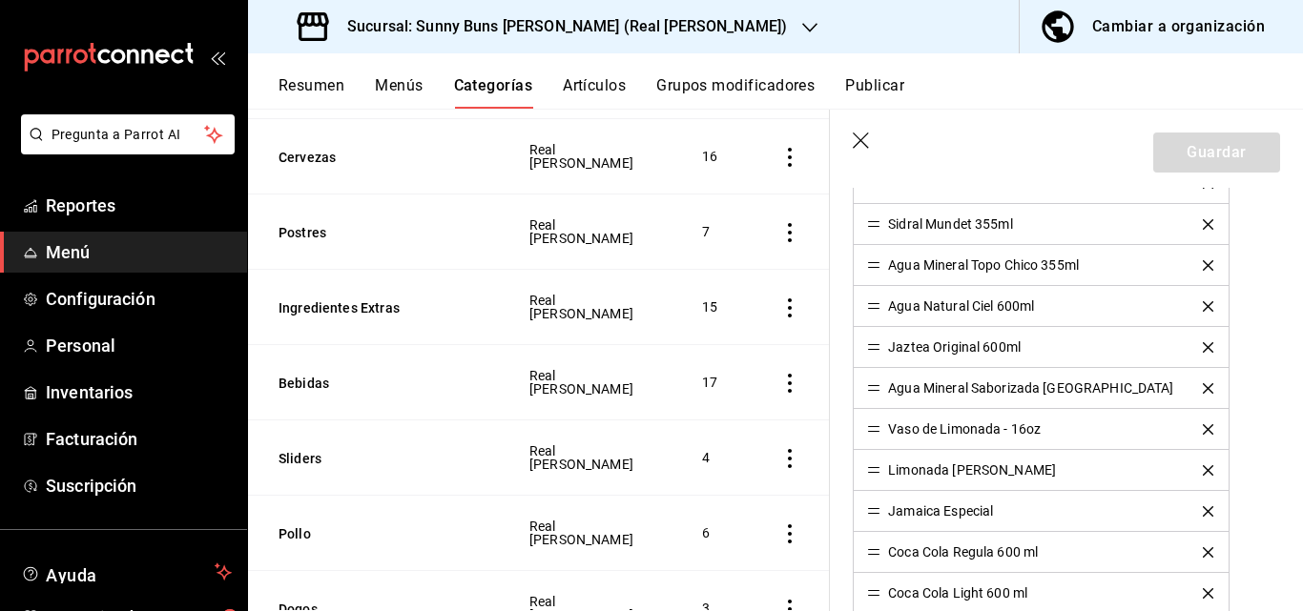
click at [1203, 424] on icon "delete" at bounding box center [1208, 429] width 10 height 10
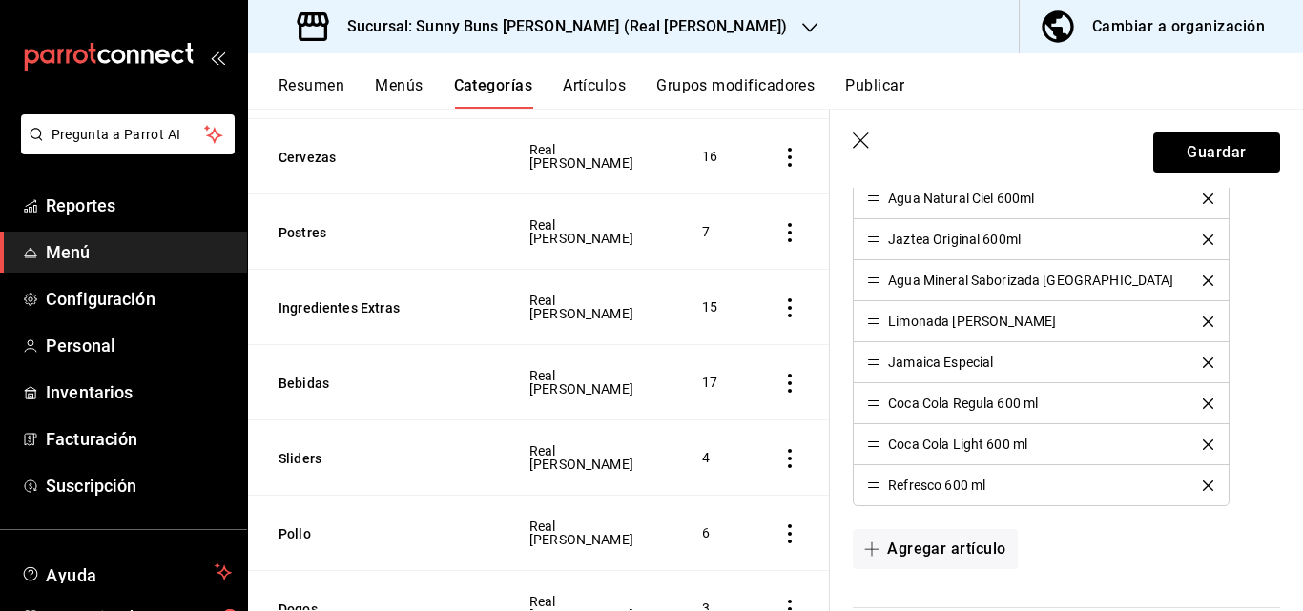
scroll to position [906, 0]
click at [1203, 486] on icon "delete" at bounding box center [1208, 485] width 10 height 10
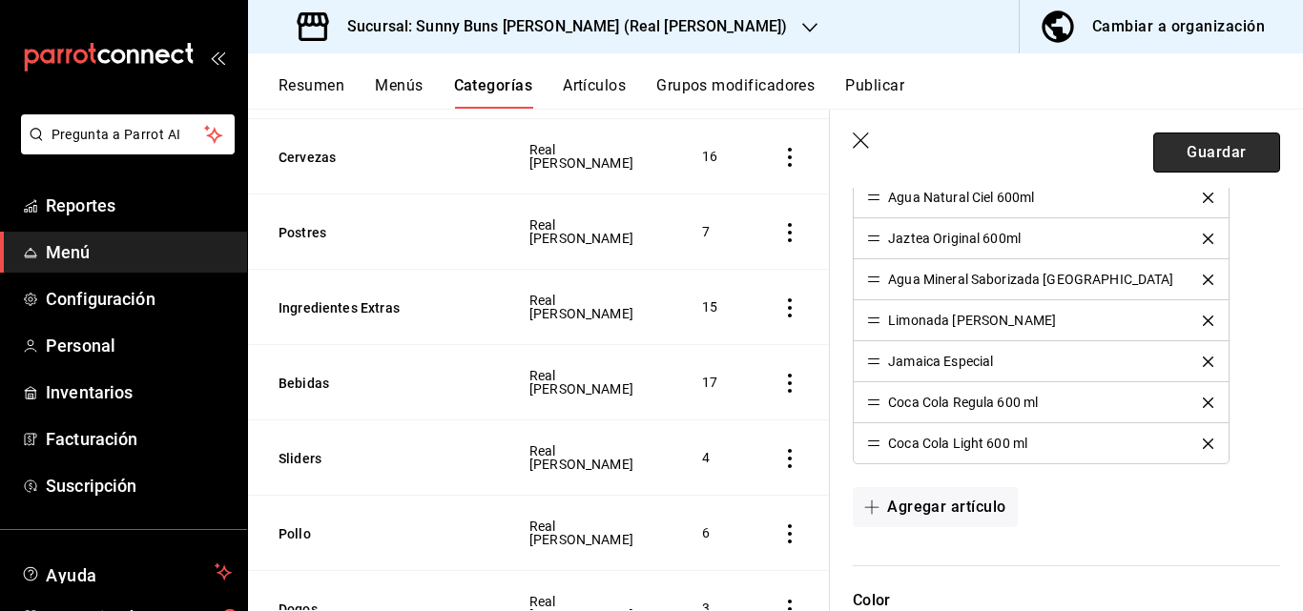
click at [1190, 148] on button "Guardar" at bounding box center [1216, 153] width 127 height 40
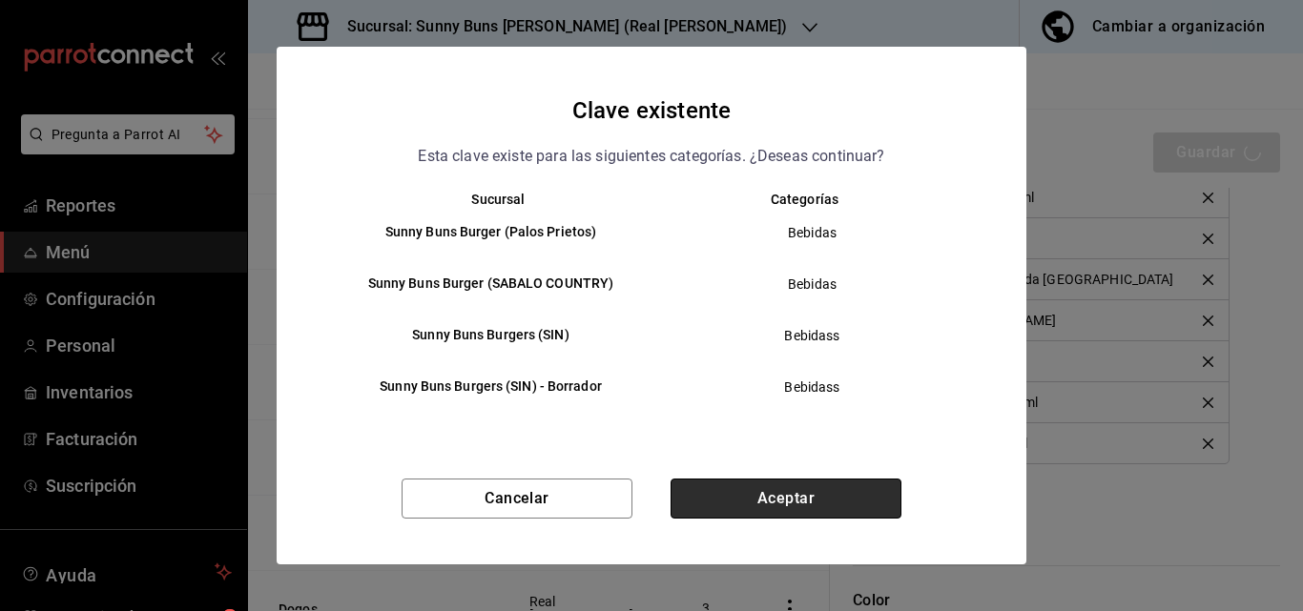
click at [859, 487] on button "Aceptar" at bounding box center [786, 499] width 231 height 40
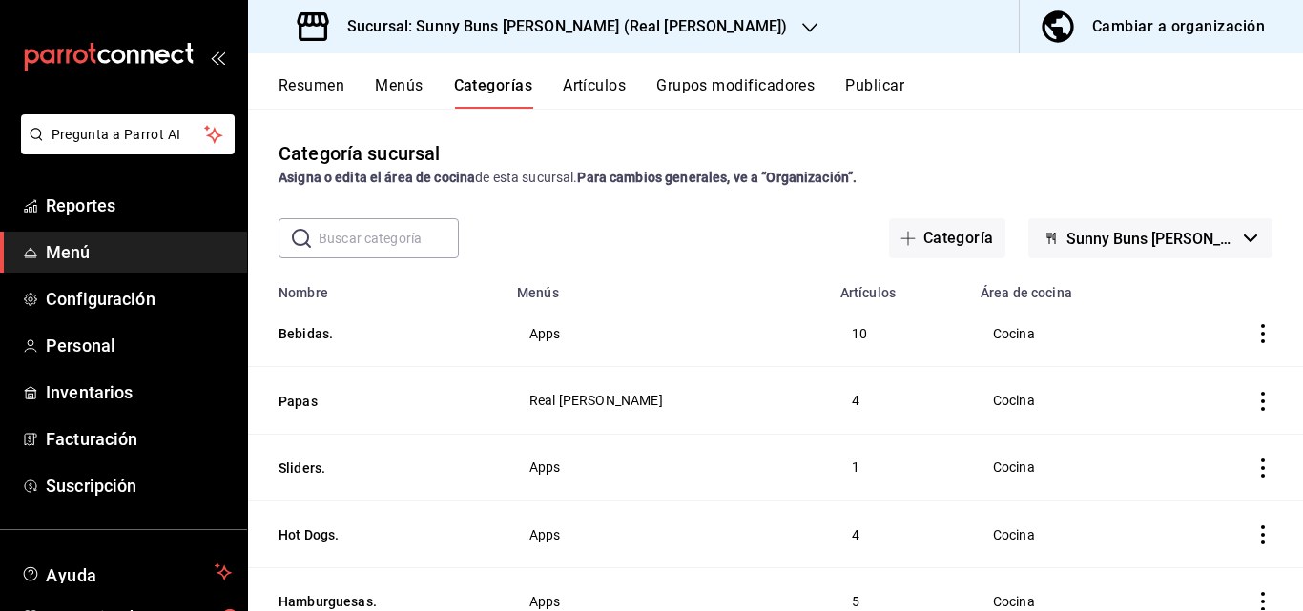
click at [331, 561] on th "Hot Dogs." at bounding box center [377, 534] width 258 height 67
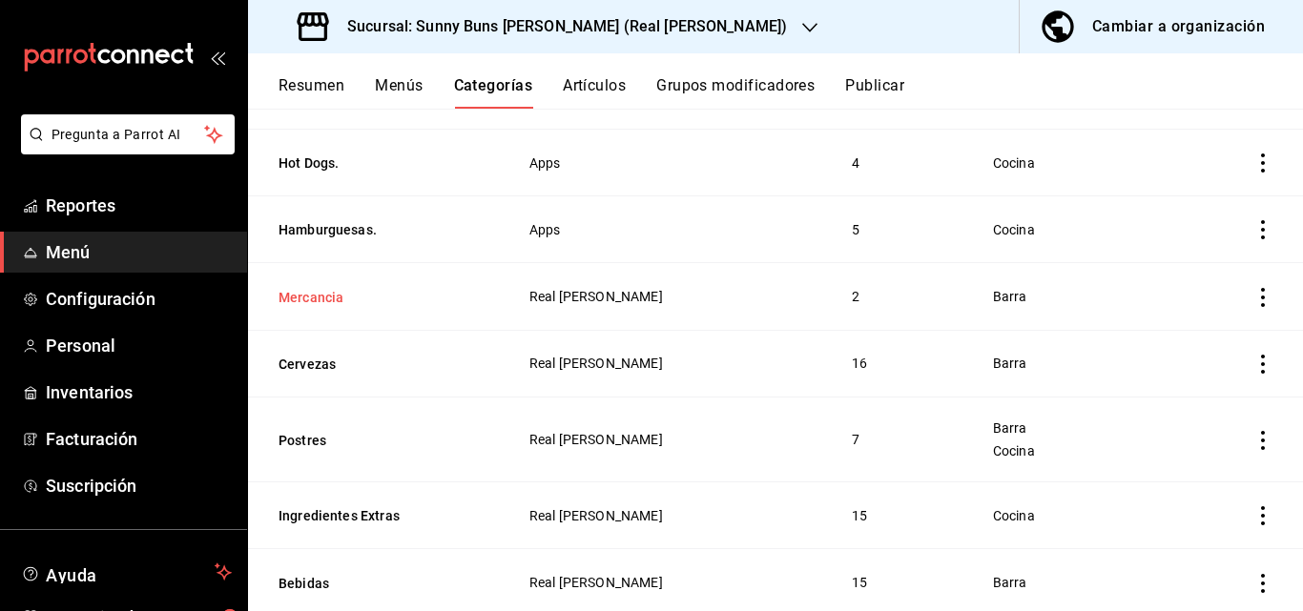
scroll to position [376, 0]
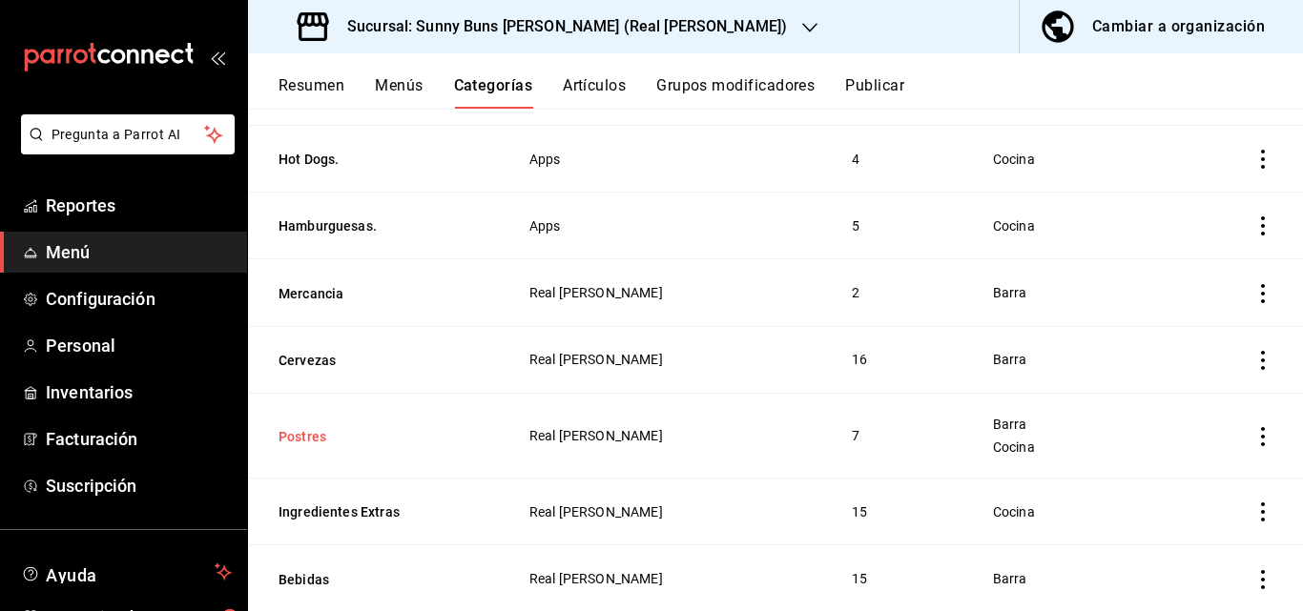
click at [317, 427] on button "Postres" at bounding box center [374, 436] width 191 height 19
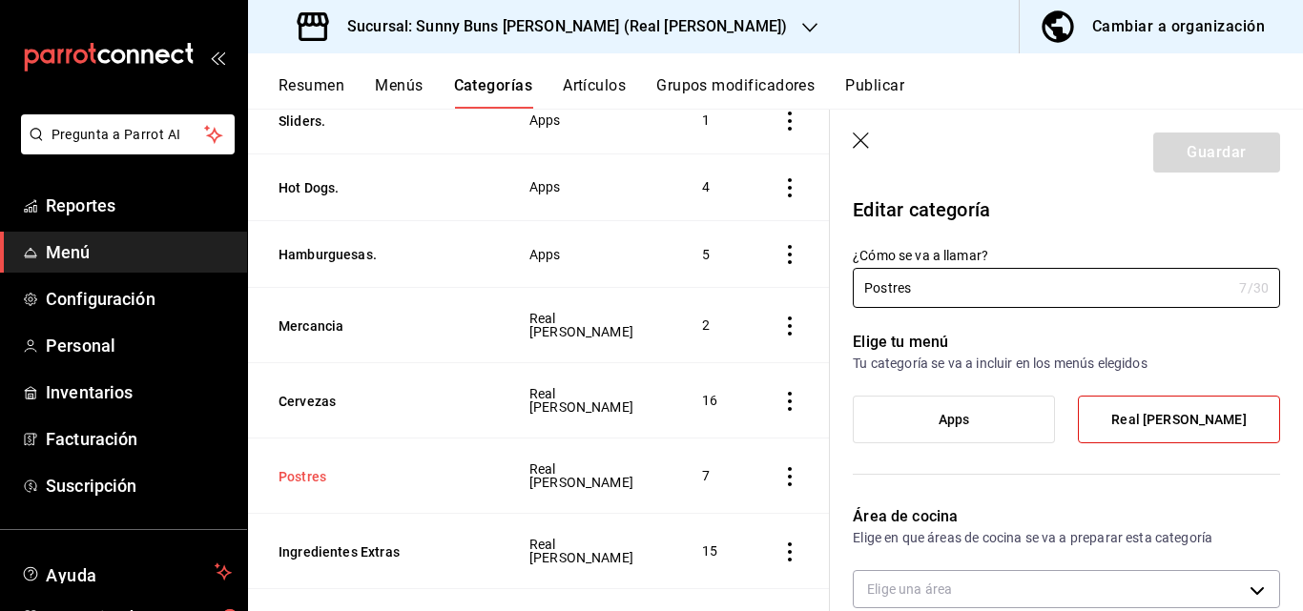
type input "af108c26-d4c3-4363-a5de-68e08d505a69,4c7dc057-412d-422a-9042-6ccba647cd7d"
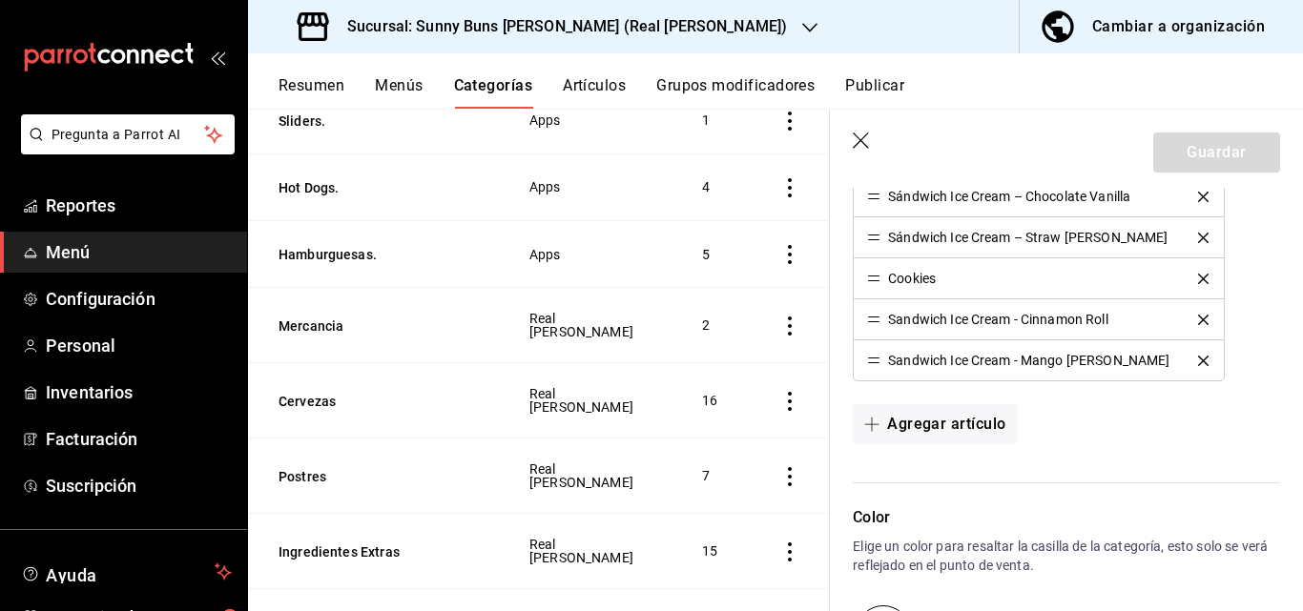
scroll to position [691, 0]
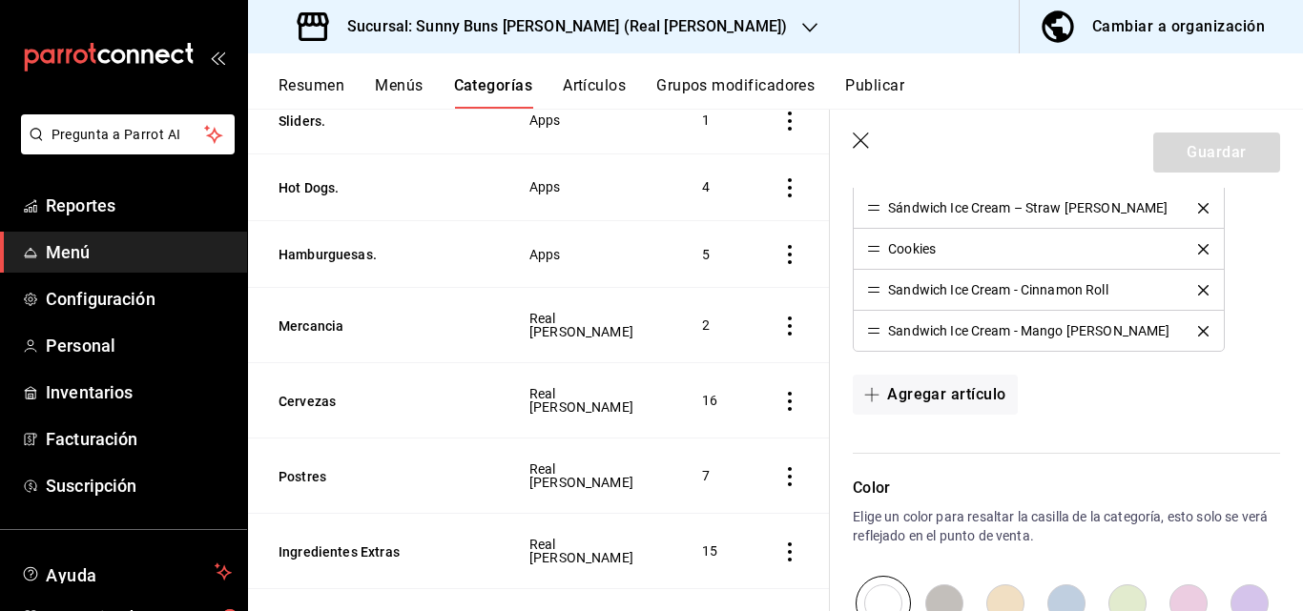
click at [439, 517] on th "Ingredientes Extras" at bounding box center [377, 551] width 258 height 75
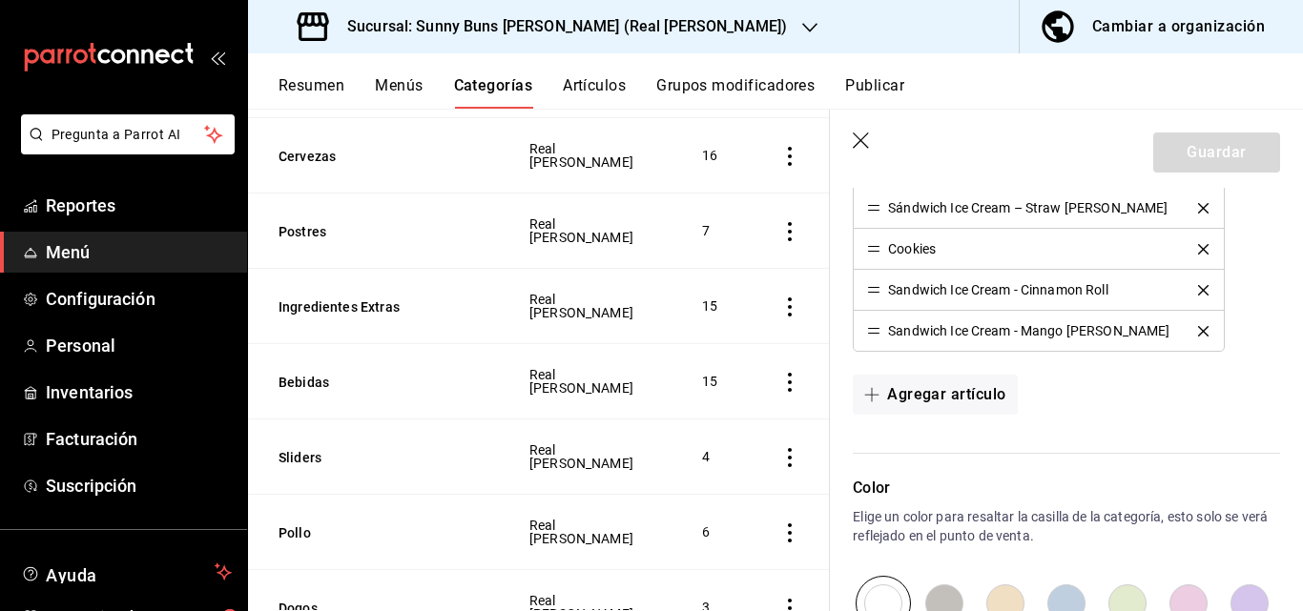
scroll to position [622, 0]
click at [328, 372] on button "Bebidas" at bounding box center [374, 381] width 191 height 19
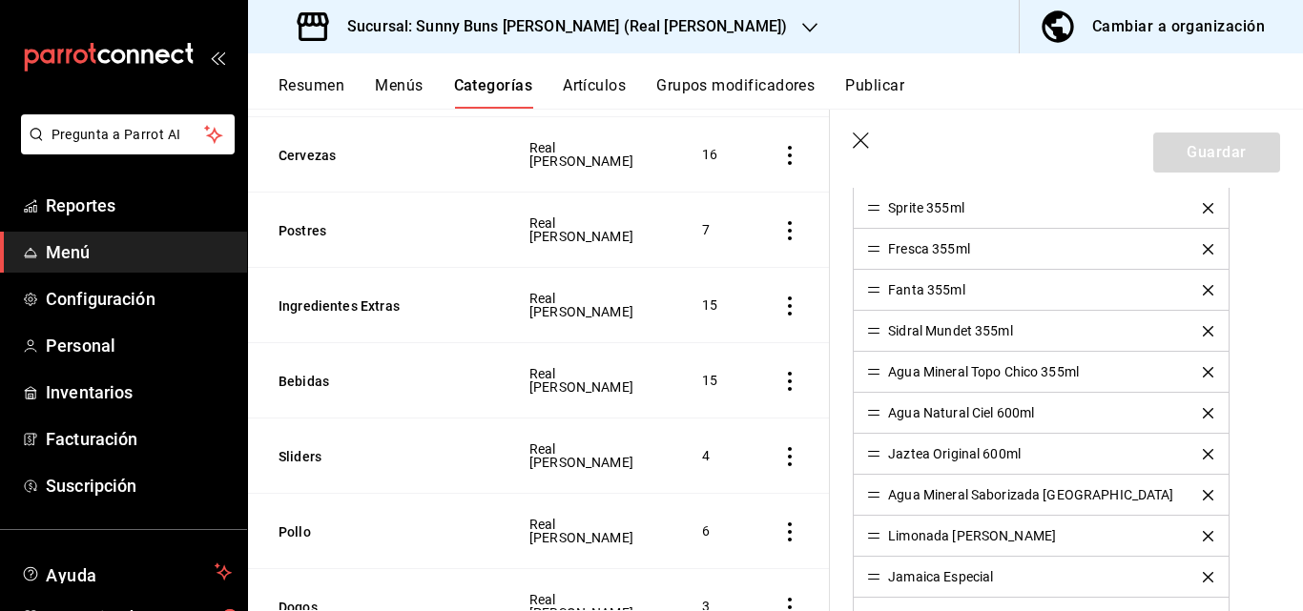
type input "af108c26-d4c3-4363-a5de-68e08d505a69"
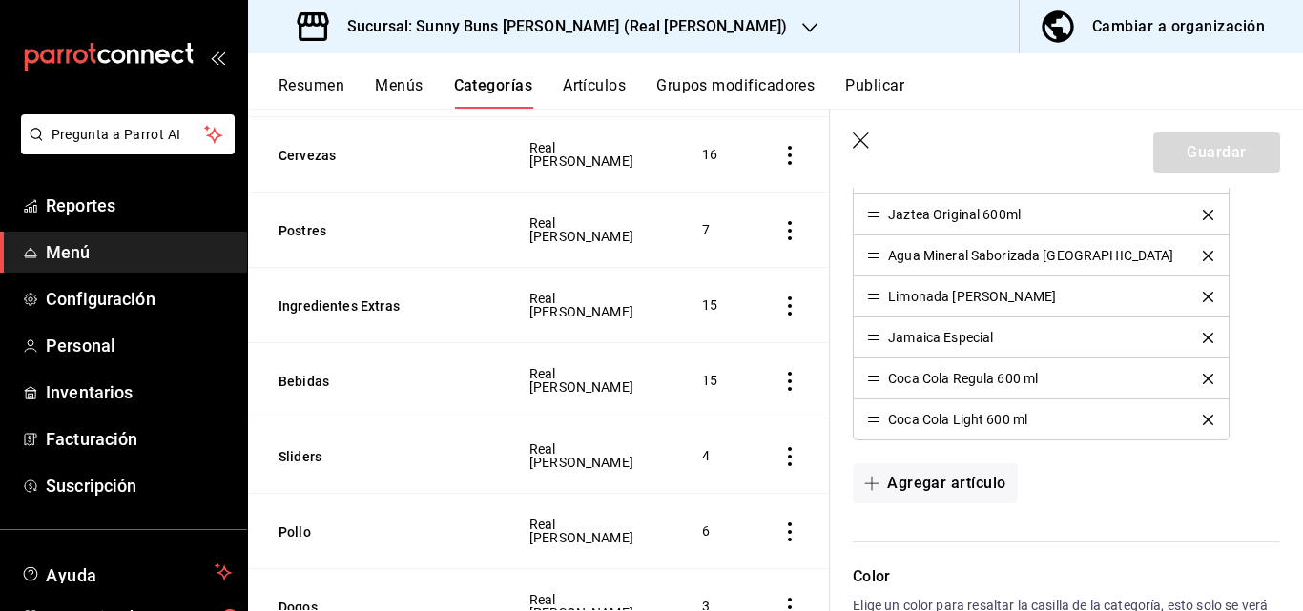
scroll to position [931, 0]
click at [1203, 375] on icon "delete" at bounding box center [1208, 378] width 10 height 10
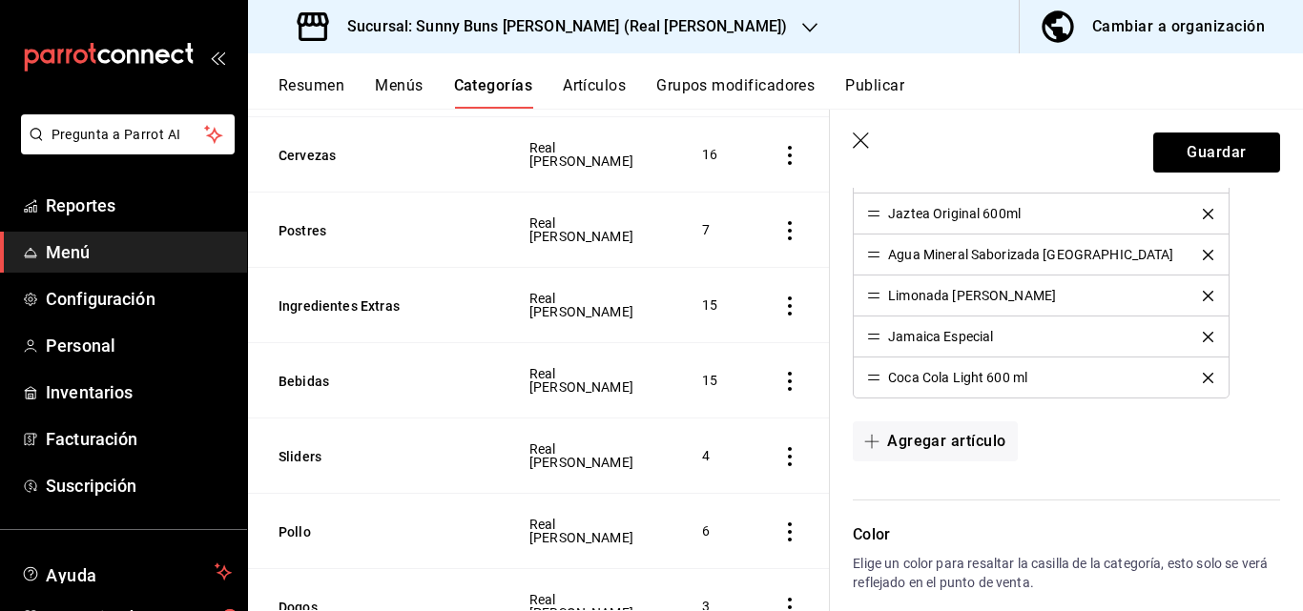
click at [1203, 373] on icon "delete" at bounding box center [1208, 378] width 10 height 10
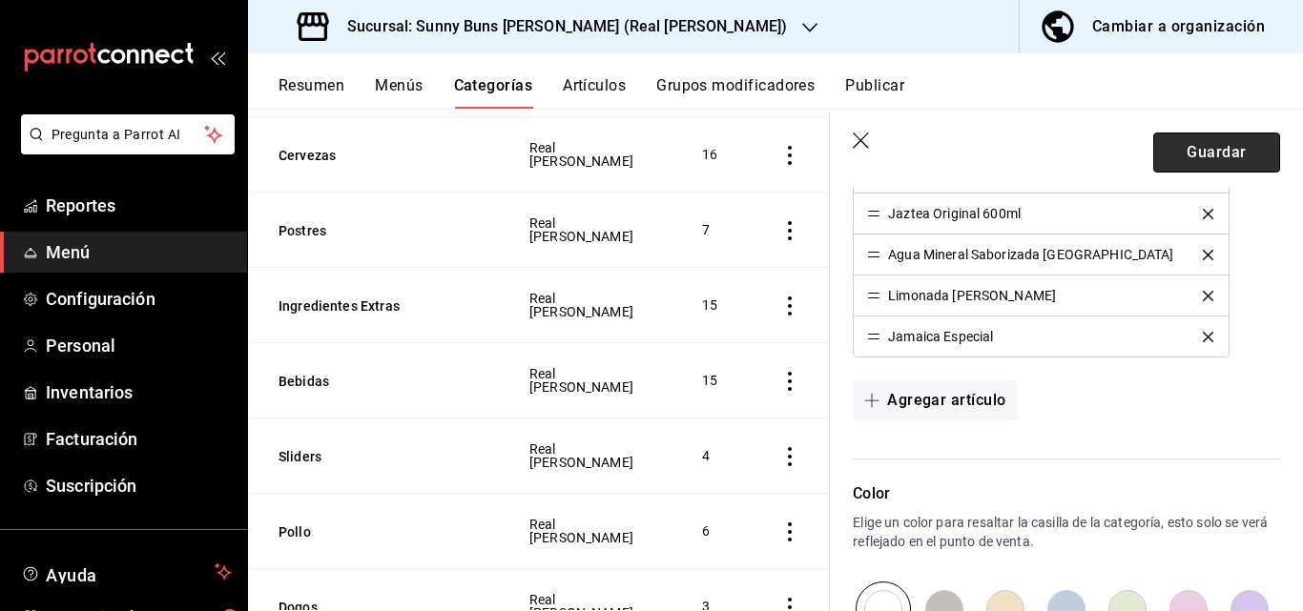
click at [1200, 152] on button "Guardar" at bounding box center [1216, 153] width 127 height 40
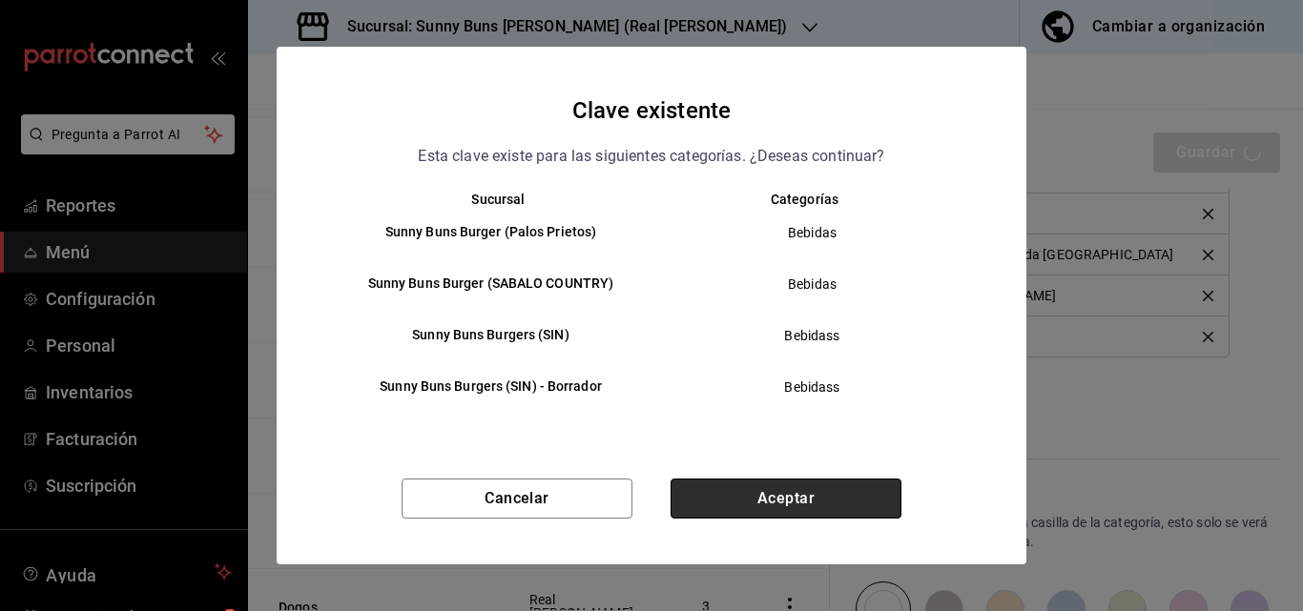
click at [827, 496] on button "Aceptar" at bounding box center [786, 499] width 231 height 40
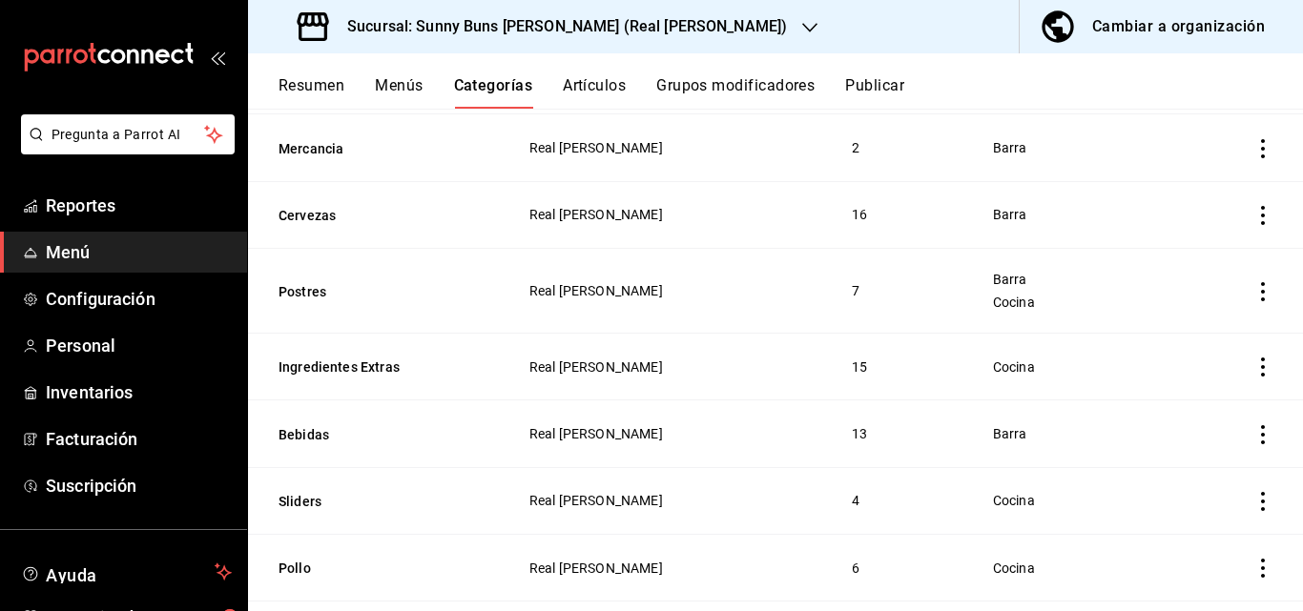
scroll to position [680, 0]
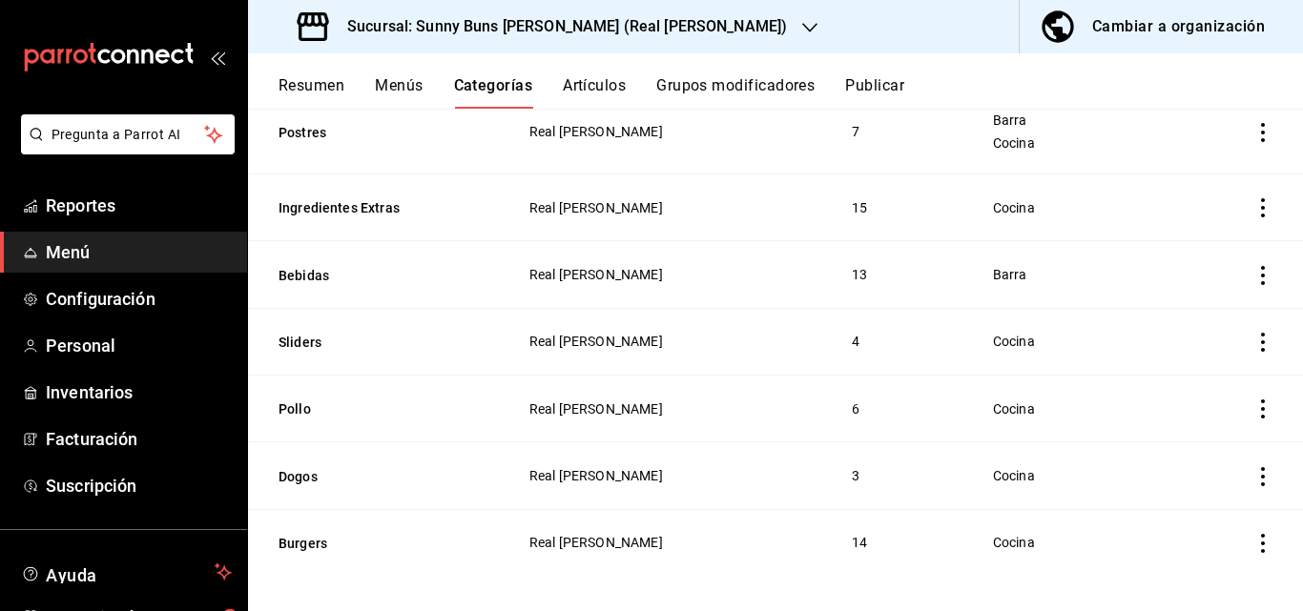
click at [305, 518] on th "Burgers" at bounding box center [377, 542] width 258 height 67
click at [303, 534] on button "Burgers" at bounding box center [374, 543] width 191 height 19
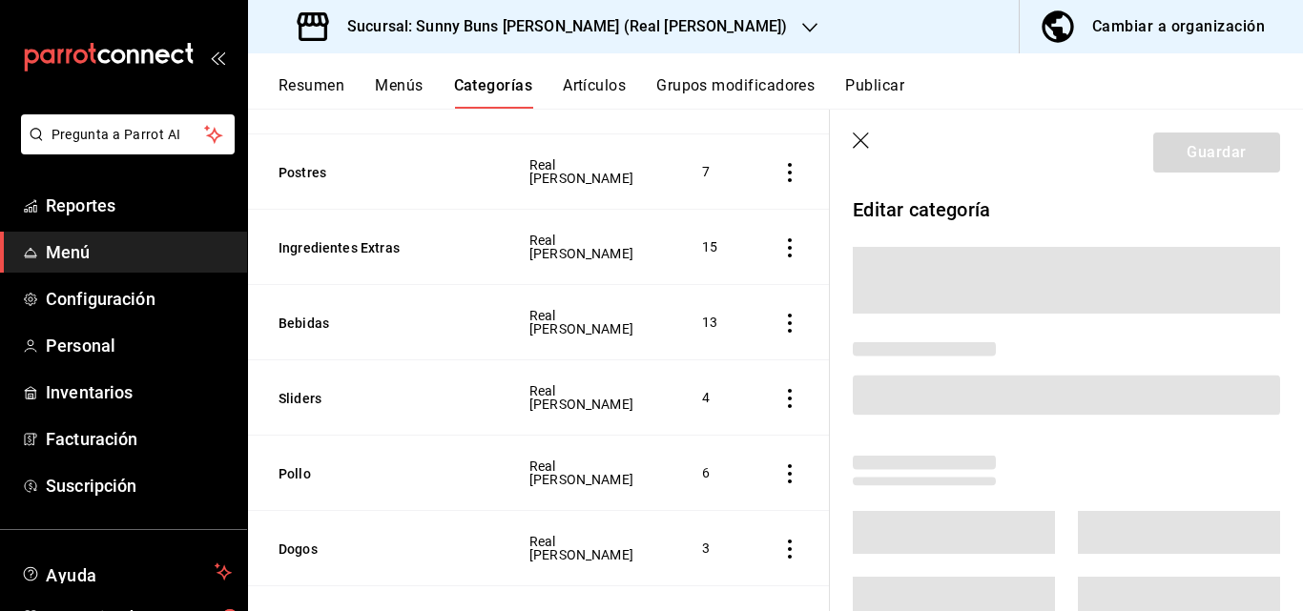
scroll to position [661, 0]
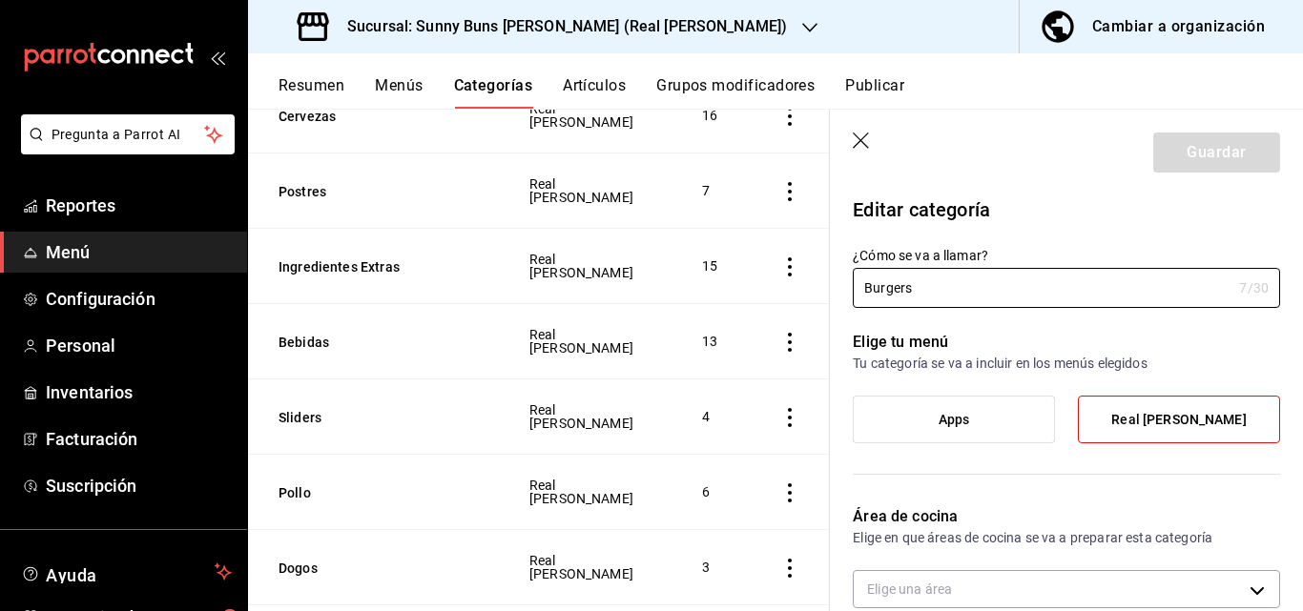
type input "4c7dc057-412d-422a-9042-6ccba647cd7d"
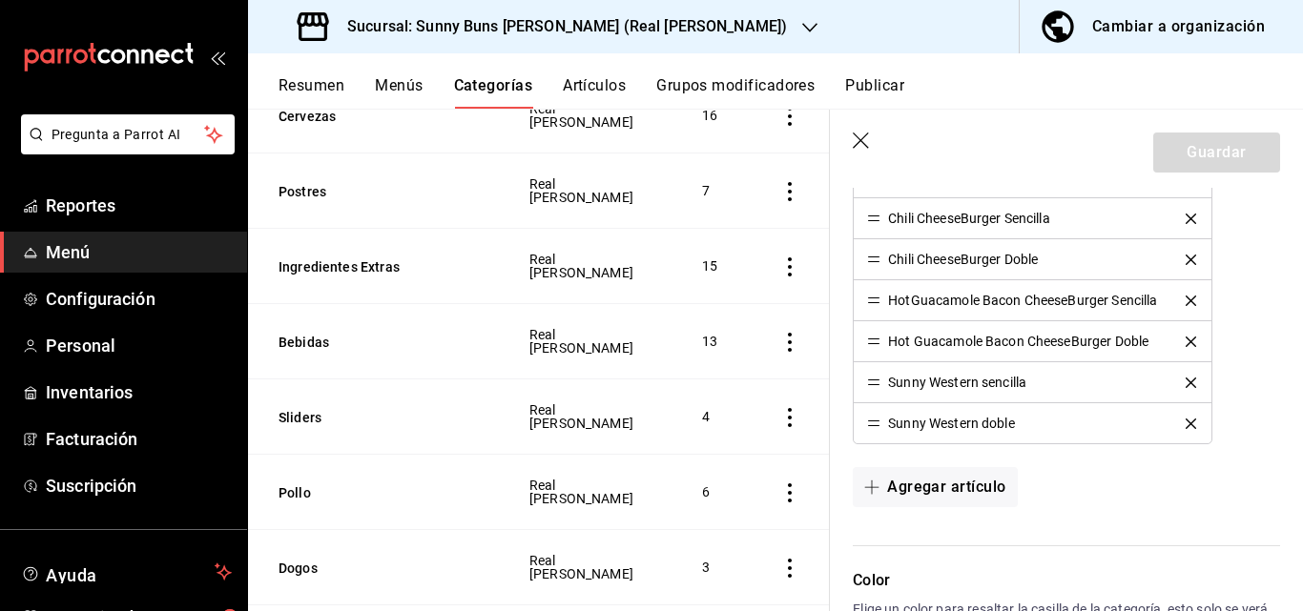
scroll to position [681, 0]
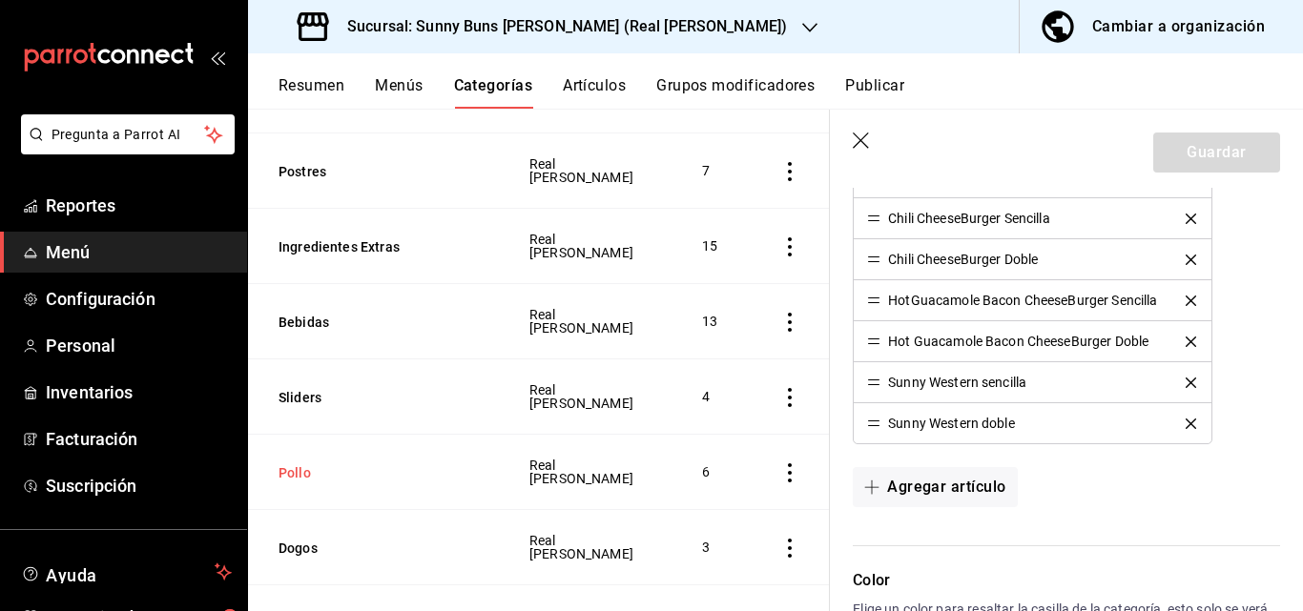
click at [303, 464] on button "Pollo" at bounding box center [374, 473] width 191 height 19
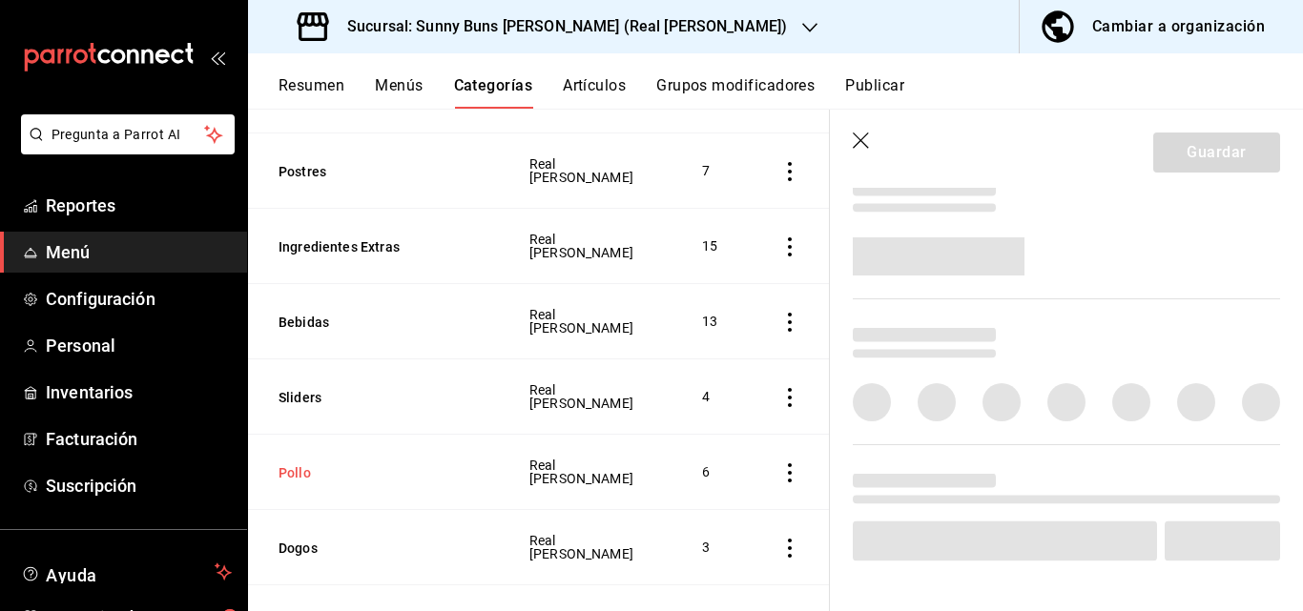
scroll to position [708, 0]
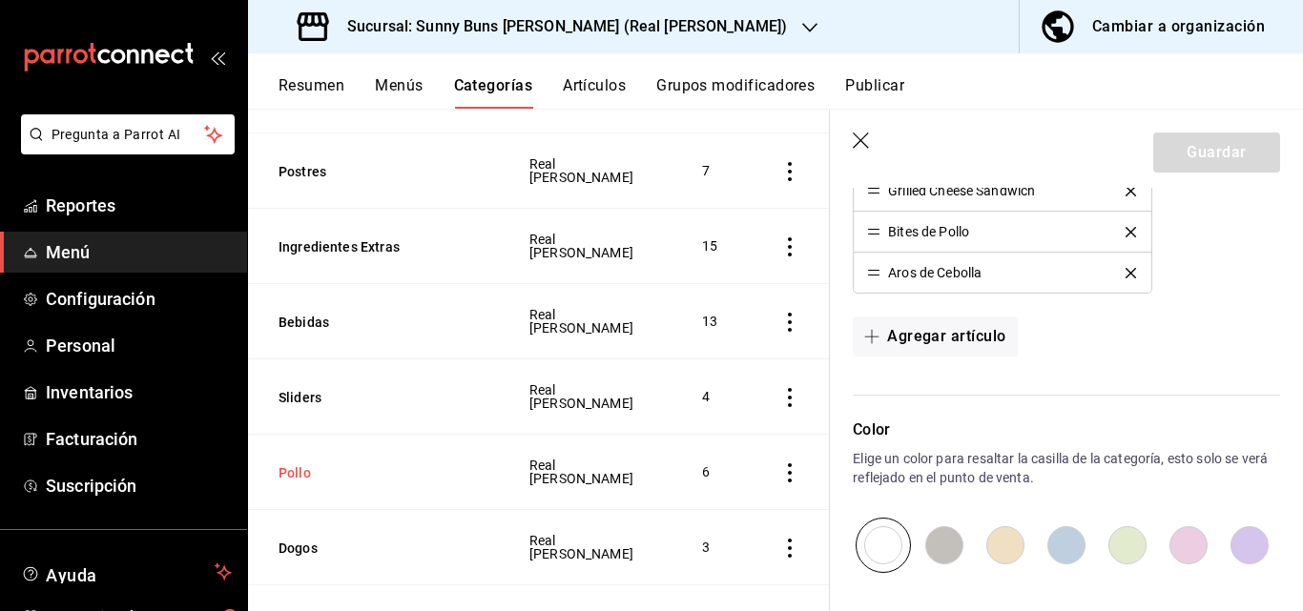
type input "4c7dc057-412d-422a-9042-6ccba647cd7d"
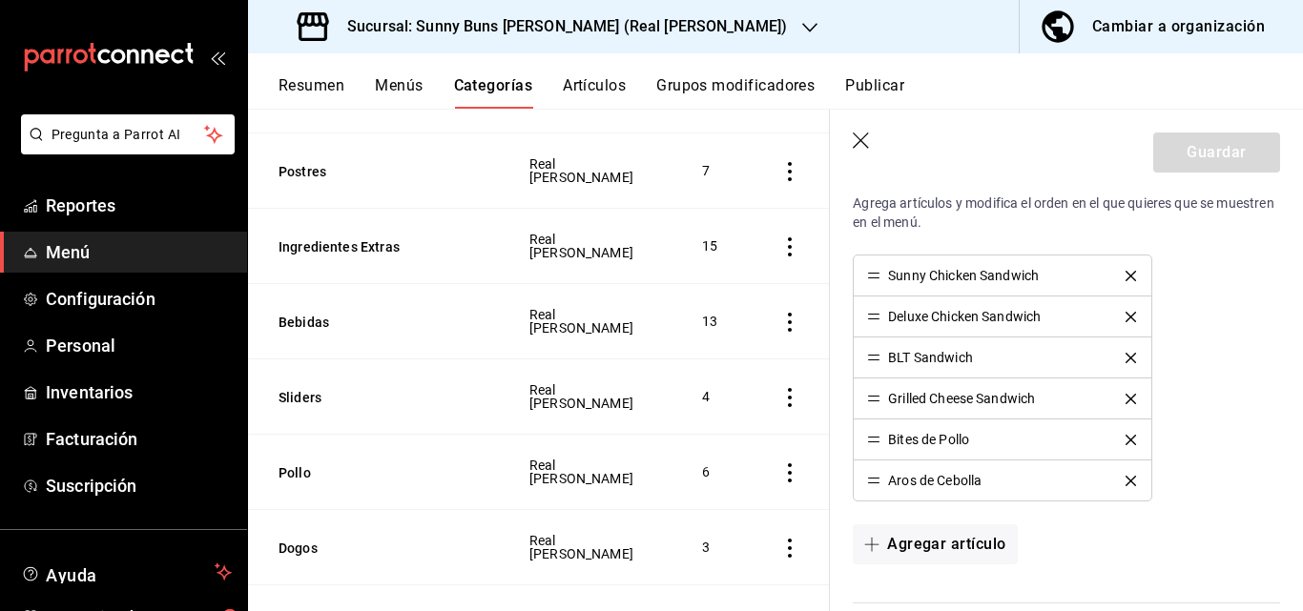
scroll to position [504, 0]
